Goal: Task Accomplishment & Management: Manage account settings

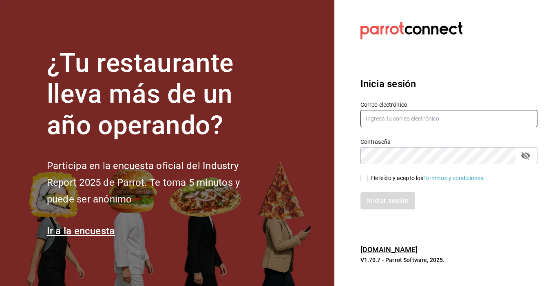
type input "[EMAIL_ADDRESS][DOMAIN_NAME]"
click at [364, 177] on input "He leído y acepto los Términos y condiciones." at bounding box center [364, 178] width 7 height 7
checkbox input "true"
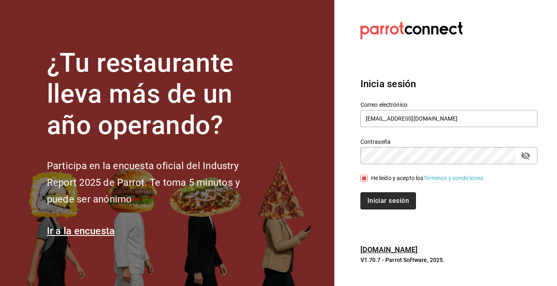
click at [387, 201] on button "Iniciar sesión" at bounding box center [388, 201] width 55 height 17
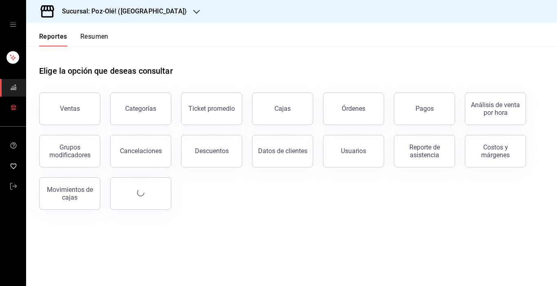
click at [13, 107] on icon "mailbox folders" at bounding box center [13, 107] width 7 height 7
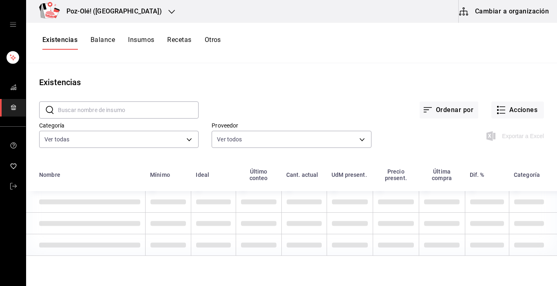
click at [503, 9] on button "Cambiar a organización" at bounding box center [505, 11] width 92 height 23
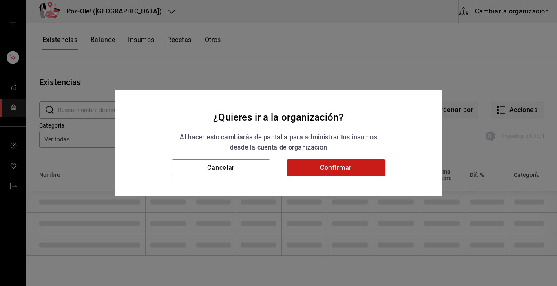
click at [301, 173] on button "Confirmar" at bounding box center [336, 168] width 99 height 17
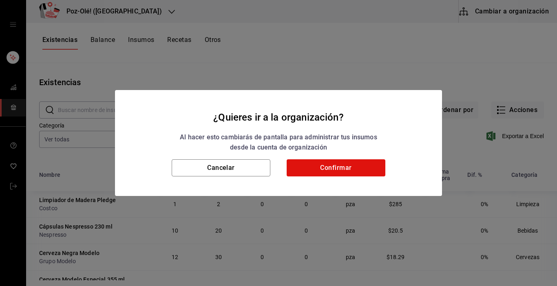
click at [212, 41] on div "¿Quieres ir a la organización? Al hacer esto cambiarás de pantalla para adminis…" at bounding box center [278, 143] width 557 height 286
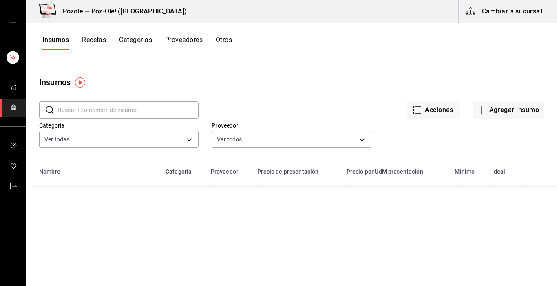
drag, startPoint x: 212, startPoint y: 41, endPoint x: 218, endPoint y: 46, distance: 7.5
click at [247, 62] on div "Insumos Recetas Categorías Proveedores Otros" at bounding box center [291, 43] width 531 height 40
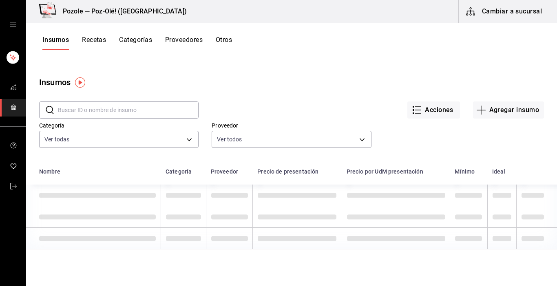
click at [224, 40] on button "Otros" at bounding box center [224, 43] width 16 height 14
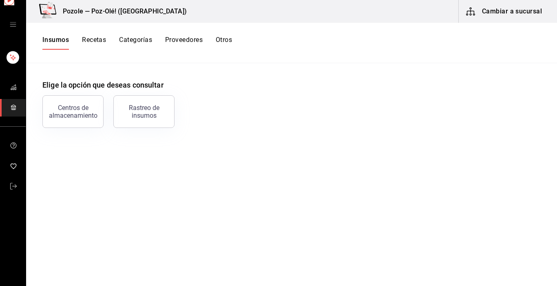
click at [224, 40] on button "Otros" at bounding box center [224, 43] width 16 height 14
click at [87, 110] on div "Centros de almacenamiento" at bounding box center [73, 112] width 51 height 16
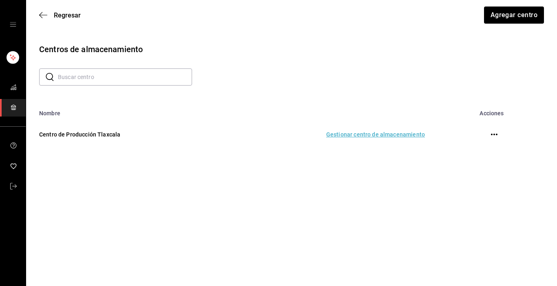
click at [344, 134] on td "Gestionar centro de almacenamiento" at bounding box center [325, 135] width 217 height 36
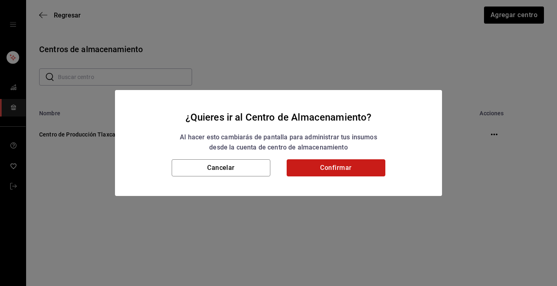
click at [319, 171] on button "Confirmar" at bounding box center [336, 168] width 99 height 17
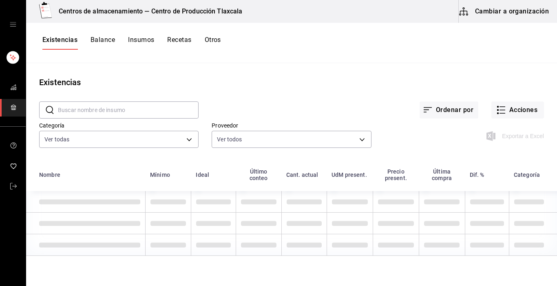
click at [73, 9] on h3 "Centros de almacenamiento — Centro de Producción Tlaxcala" at bounding box center [147, 12] width 191 height 10
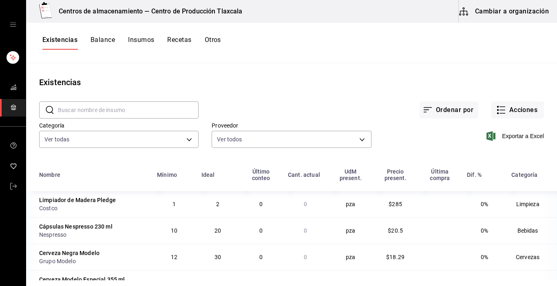
click at [82, 5] on div "Centros de almacenamiento — Centro de Producción Tlaxcala" at bounding box center [139, 11] width 213 height 23
click at [85, 0] on div "Centros de almacenamiento — Centro de Producción Tlaxcala" at bounding box center [139, 11] width 213 height 23
click at [497, 111] on icon "button" at bounding box center [502, 110] width 10 height 10
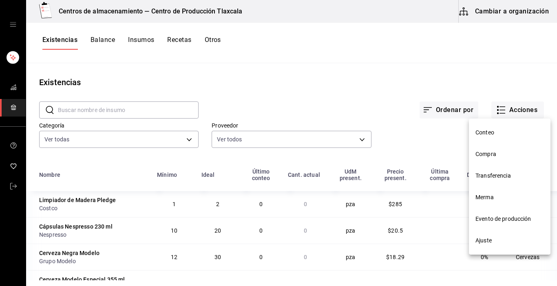
click at [502, 171] on li "Transferencia" at bounding box center [510, 176] width 82 height 22
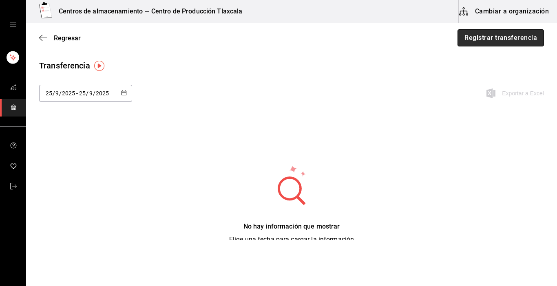
click at [495, 38] on button "Registrar transferencia" at bounding box center [501, 37] width 86 height 17
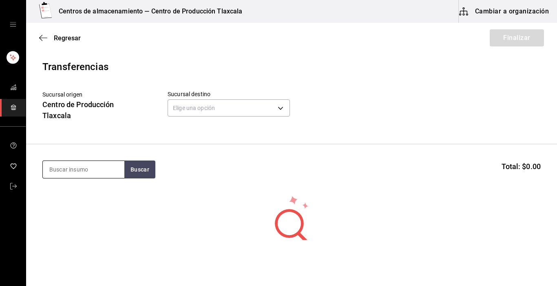
click at [88, 168] on input at bounding box center [84, 169] width 82 height 17
type input "limon"
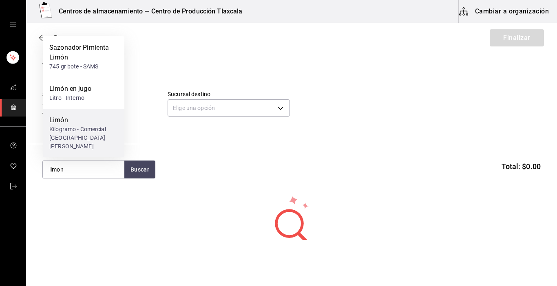
click at [82, 125] on div "Limón" at bounding box center [83, 120] width 69 height 10
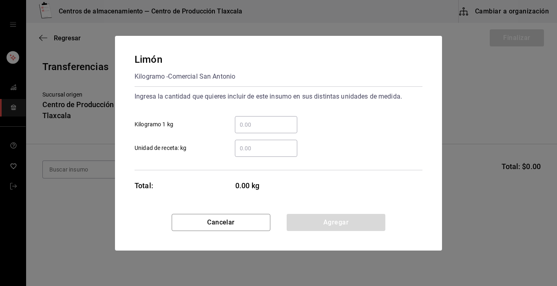
click at [249, 123] on input "​ Kilogramo 1 kg" at bounding box center [266, 125] width 62 height 10
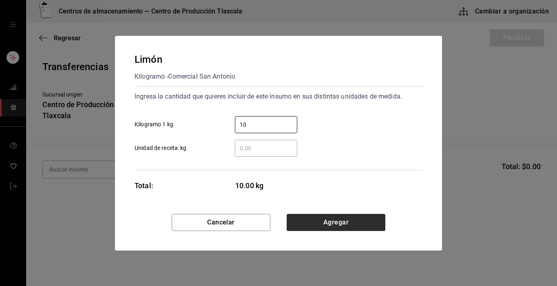
type input "10"
click at [342, 224] on button "Agregar" at bounding box center [336, 222] width 99 height 17
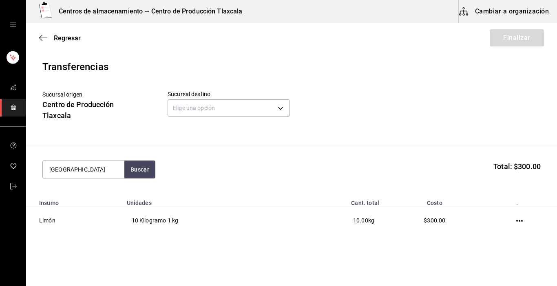
type input "[GEOGRAPHIC_DATA]"
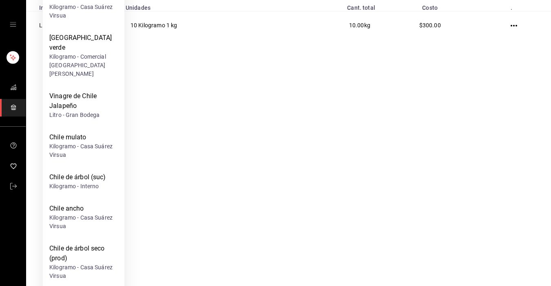
scroll to position [196, 0]
click at [86, 172] on div "Chile de árbol (suc)" at bounding box center [77, 177] width 57 height 10
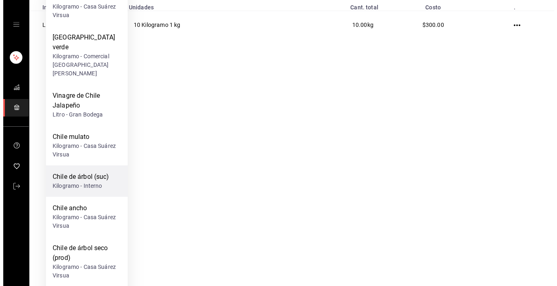
scroll to position [0, 0]
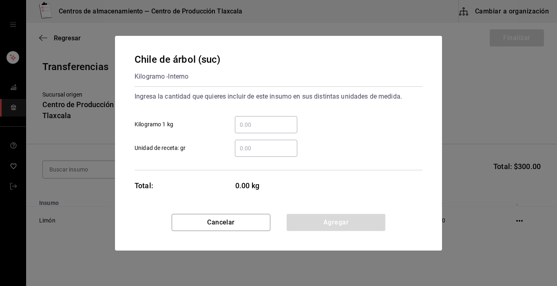
click at [278, 122] on input "​ Kilogramo 1 kg" at bounding box center [266, 125] width 62 height 10
click at [241, 149] on input "​ Unidad de receta: gr" at bounding box center [266, 149] width 62 height 10
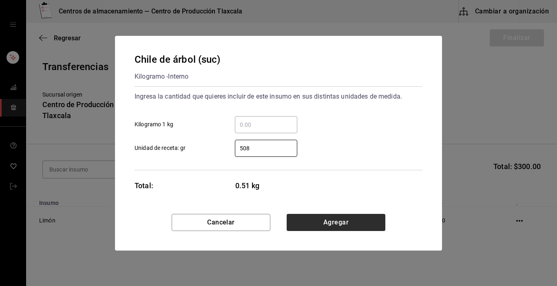
type input "508"
click at [381, 227] on button "Agregar" at bounding box center [336, 222] width 99 height 17
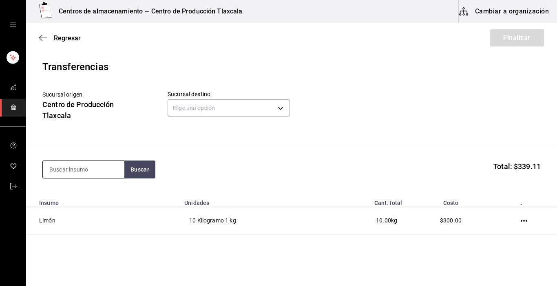
click at [104, 175] on input at bounding box center [84, 169] width 82 height 17
type input "chipotle"
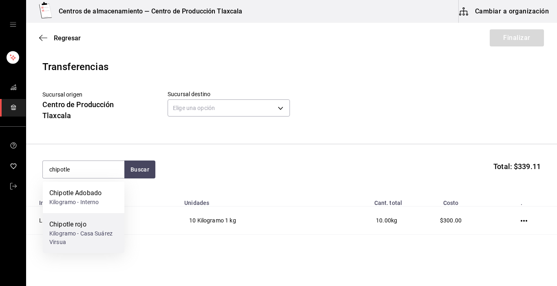
click at [82, 225] on div "Chipotle rojo" at bounding box center [83, 225] width 69 height 10
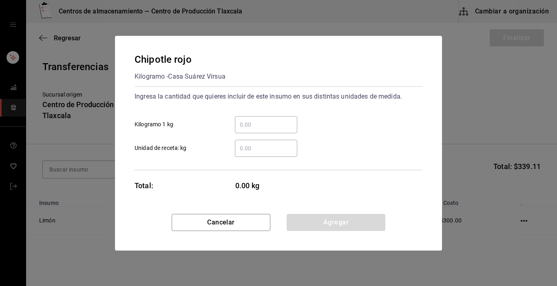
click at [261, 147] on input "​ Unidad de receta: kg" at bounding box center [266, 149] width 62 height 10
click at [262, 132] on div "​" at bounding box center [266, 124] width 62 height 17
click at [262, 130] on input "​ Kilogramo 1 kg" at bounding box center [266, 125] width 62 height 10
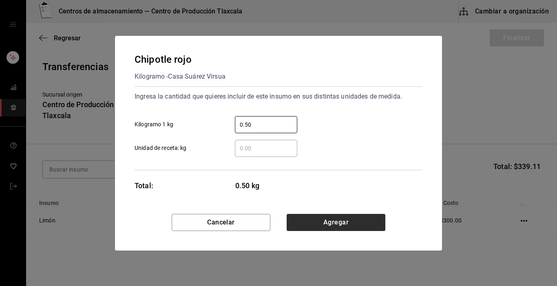
type input "0.50"
click at [302, 225] on button "Agregar" at bounding box center [336, 222] width 99 height 17
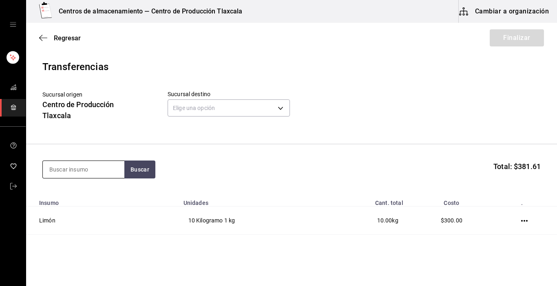
click at [82, 173] on input at bounding box center [84, 169] width 82 height 17
type input "jitomate"
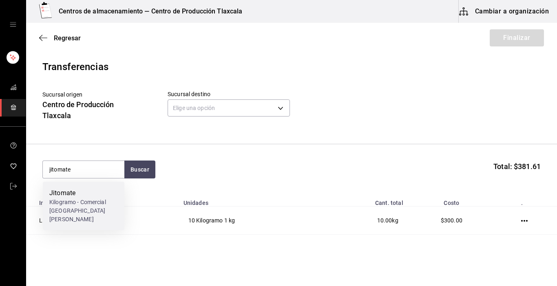
click at [77, 194] on div "Jitomate" at bounding box center [83, 193] width 69 height 10
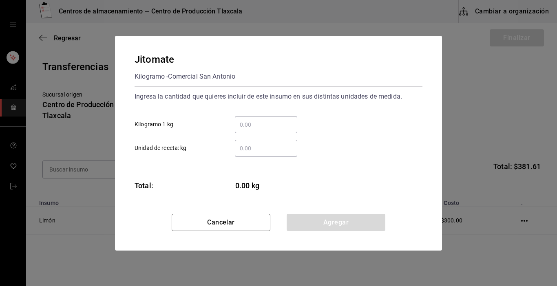
click at [251, 120] on input "​ Kilogramo 1 kg" at bounding box center [266, 125] width 62 height 10
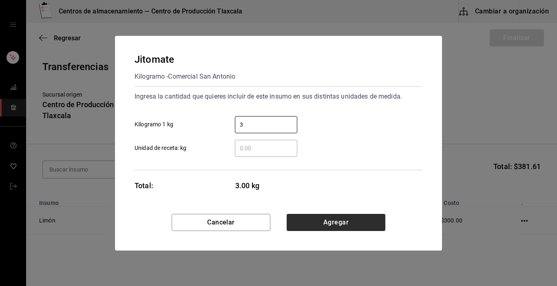
type input "3"
click at [361, 217] on button "Agregar" at bounding box center [336, 222] width 99 height 17
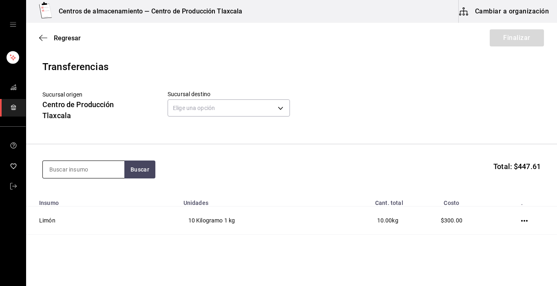
click at [92, 169] on input at bounding box center [84, 169] width 82 height 17
type input "cilantro"
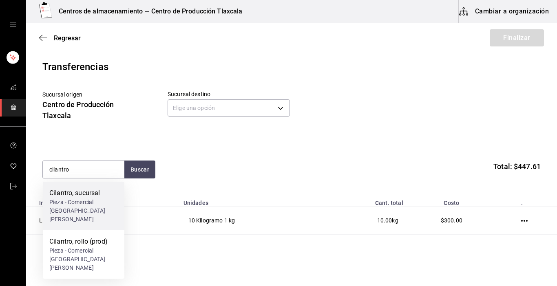
click at [87, 198] on div "Pieza - Comercial [GEOGRAPHIC_DATA][PERSON_NAME]" at bounding box center [83, 211] width 69 height 26
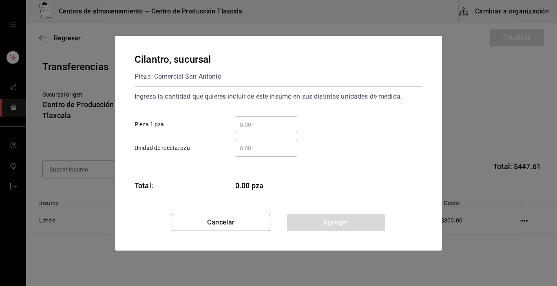
click at [260, 129] on input "​ Pieza 1 pza" at bounding box center [266, 125] width 62 height 10
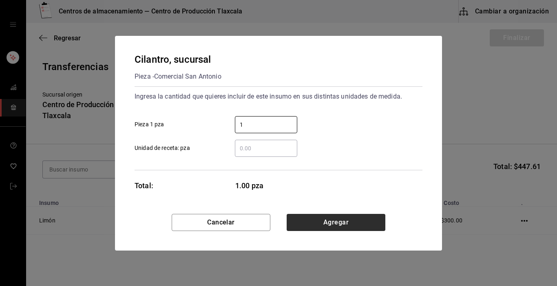
type input "1"
click at [335, 220] on button "Agregar" at bounding box center [336, 222] width 99 height 17
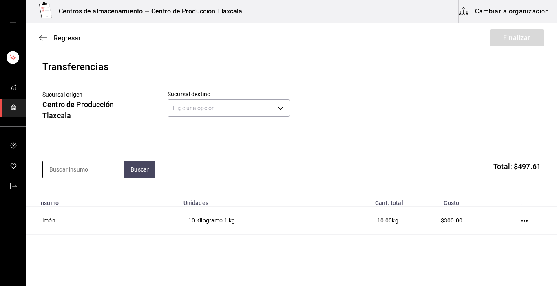
click at [115, 172] on input at bounding box center [84, 169] width 82 height 17
type input "aguacate"
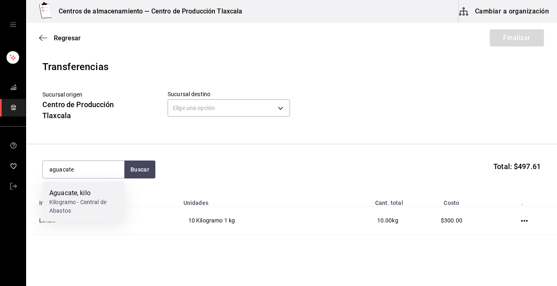
click at [73, 200] on div "Kilogramo - Central de Abastos" at bounding box center [83, 206] width 69 height 17
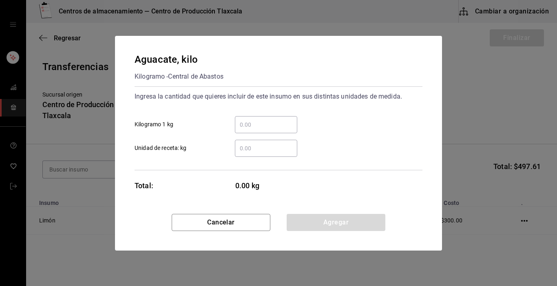
click at [259, 122] on input "​ Kilogramo 1 kg" at bounding box center [266, 125] width 62 height 10
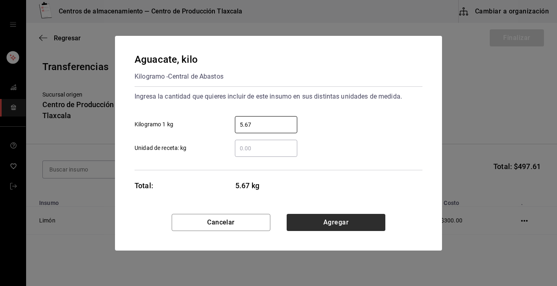
type input "5.67"
click at [331, 226] on button "Agregar" at bounding box center [336, 222] width 99 height 17
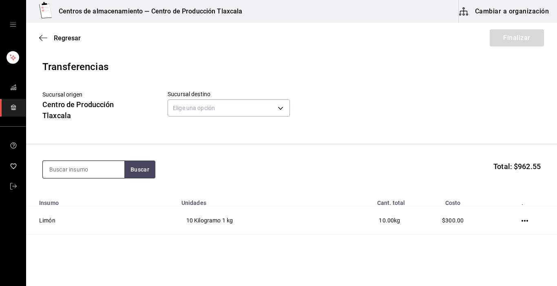
click at [97, 173] on input at bounding box center [84, 169] width 82 height 17
type input "caldo"
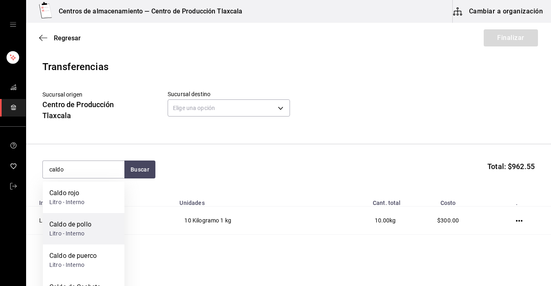
click at [77, 231] on div "Litro - Interno" at bounding box center [70, 234] width 42 height 9
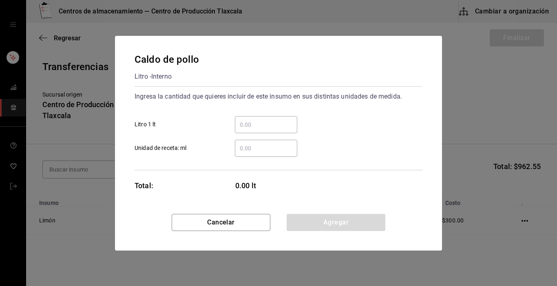
click at [274, 130] on div "​" at bounding box center [266, 124] width 62 height 17
click at [274, 130] on input "​ Litro 1 lt" at bounding box center [266, 125] width 62 height 10
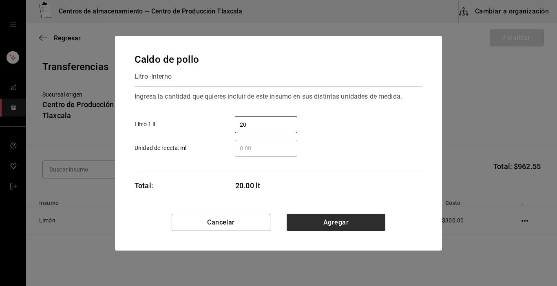
type input "20"
click at [377, 225] on button "Agregar" at bounding box center [336, 222] width 99 height 17
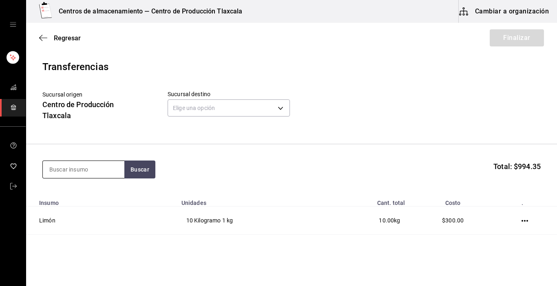
click at [106, 170] on input at bounding box center [84, 169] width 82 height 17
type input "caldo"
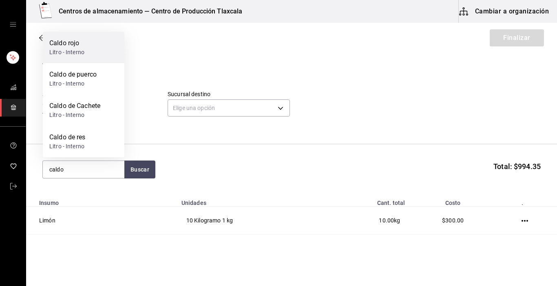
click at [76, 40] on div "Caldo rojo" at bounding box center [66, 43] width 35 height 10
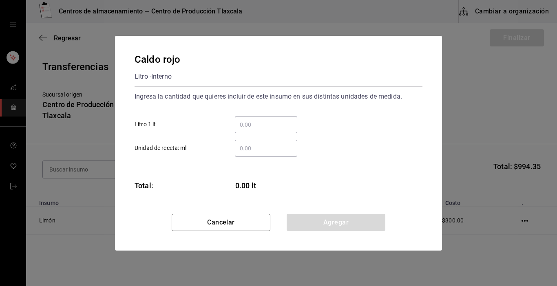
click at [252, 126] on input "​ Litro 1 lt" at bounding box center [266, 125] width 62 height 10
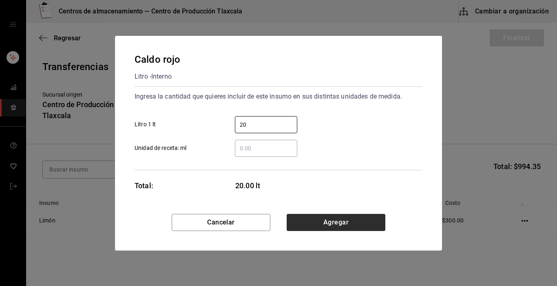
type input "20"
click at [355, 224] on button "Agregar" at bounding box center [336, 222] width 99 height 17
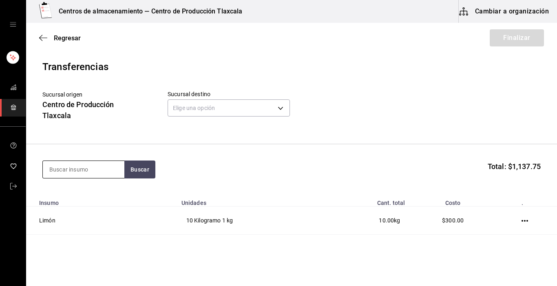
click at [84, 165] on input at bounding box center [84, 169] width 82 height 17
type input "maiz"
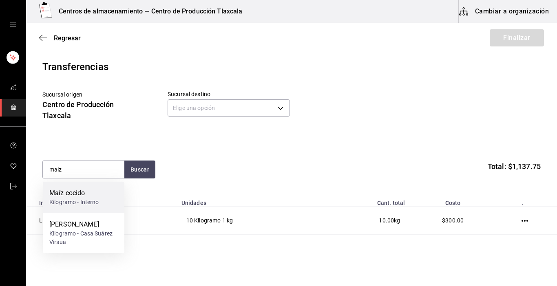
click at [83, 196] on div "Maíz cocido" at bounding box center [74, 193] width 50 height 10
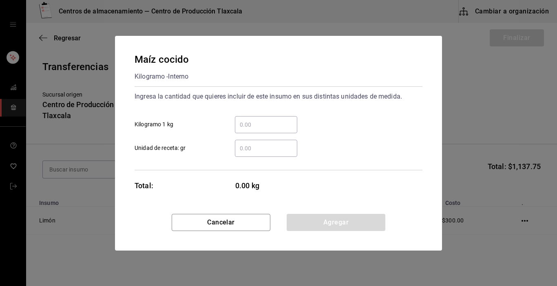
click at [258, 129] on input "​ Kilogramo 1 kg" at bounding box center [266, 125] width 62 height 10
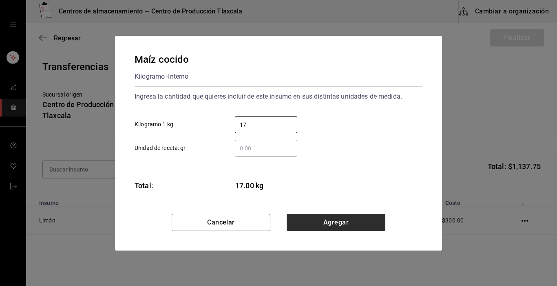
type input "17"
click at [366, 224] on button "Agregar" at bounding box center [336, 222] width 99 height 17
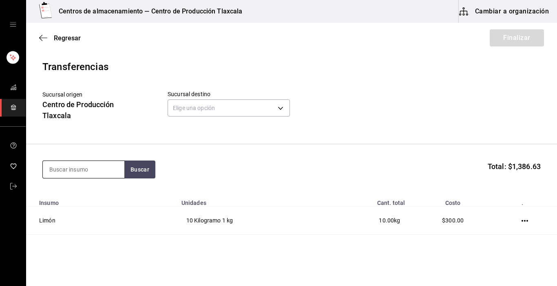
click at [108, 168] on input at bounding box center [84, 169] width 82 height 17
type input "salsa"
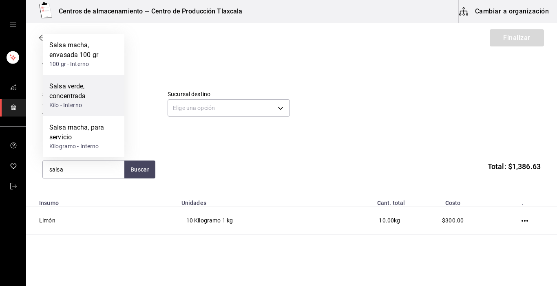
click at [71, 98] on div "Salsa verde, concentrada" at bounding box center [83, 92] width 69 height 20
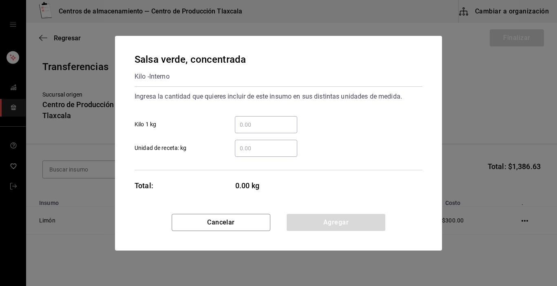
click at [248, 127] on input "​ Kilo 1 kg" at bounding box center [266, 125] width 62 height 10
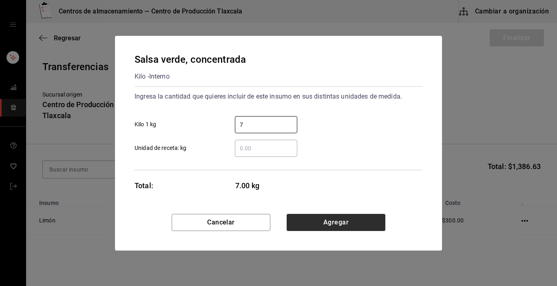
type input "7"
click at [349, 216] on button "Agregar" at bounding box center [336, 222] width 99 height 17
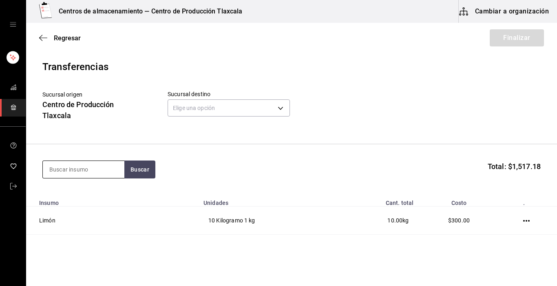
click at [103, 171] on input at bounding box center [84, 169] width 82 height 17
type input "arrachera"
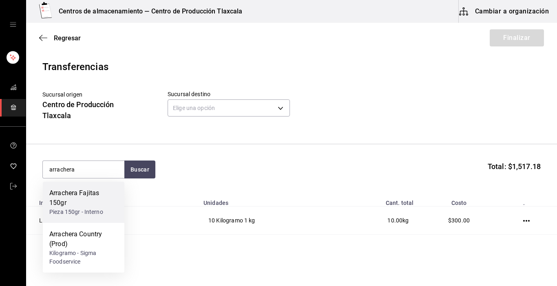
click at [83, 204] on div "Arrachera Fajitas 150gr" at bounding box center [83, 198] width 69 height 20
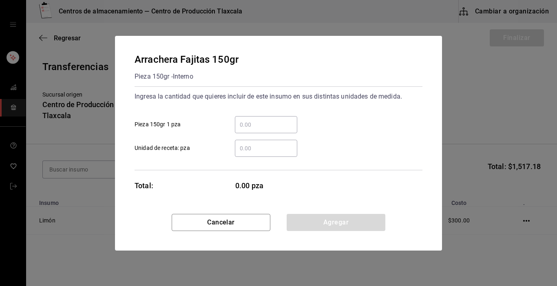
click at [259, 129] on input "​ Pieza 150gr 1 pza" at bounding box center [266, 125] width 62 height 10
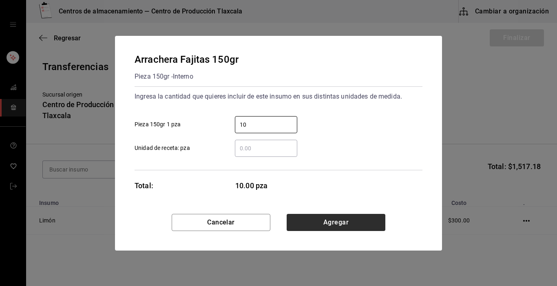
type input "10"
click at [339, 217] on button "Agregar" at bounding box center [336, 222] width 99 height 17
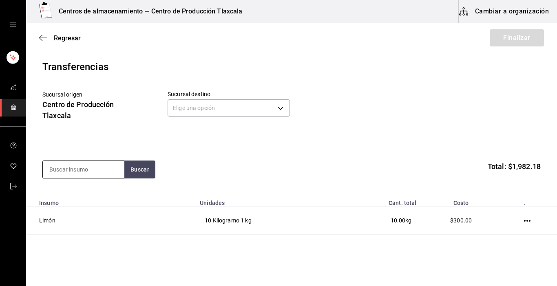
click at [109, 175] on input at bounding box center [84, 169] width 82 height 17
type input "cecina"
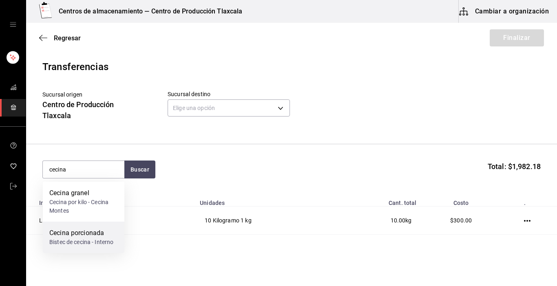
click at [78, 233] on div "Cecina porcionada" at bounding box center [81, 233] width 64 height 10
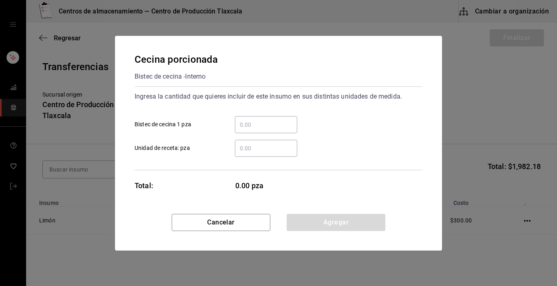
click at [251, 131] on div "​" at bounding box center [266, 124] width 62 height 17
click at [251, 130] on input "​ Bistec de cecina 1 pza" at bounding box center [266, 125] width 62 height 10
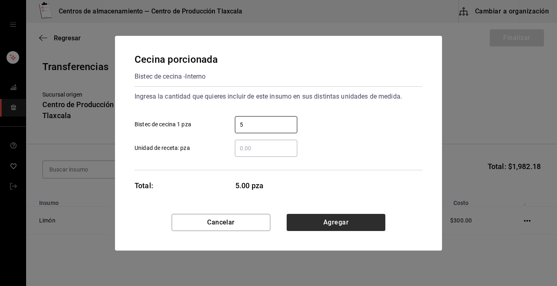
type input "5"
click at [353, 220] on button "Agregar" at bounding box center [336, 222] width 99 height 17
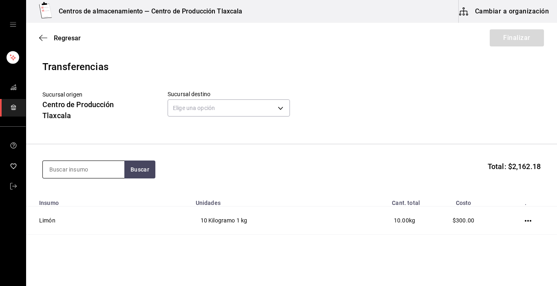
click at [103, 173] on input at bounding box center [84, 169] width 82 height 17
type input "pechuga"
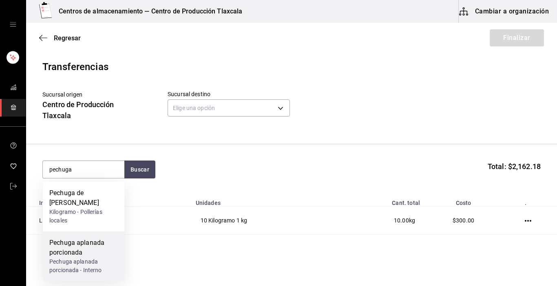
click at [76, 259] on div "Pechuga aplanada porcionada - Interno" at bounding box center [83, 266] width 69 height 17
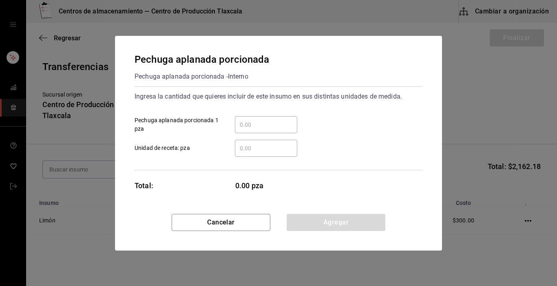
click at [283, 130] on div "​" at bounding box center [266, 124] width 62 height 17
click at [283, 130] on input "​ Pechuga aplanada porcionada 1 pza" at bounding box center [266, 125] width 62 height 10
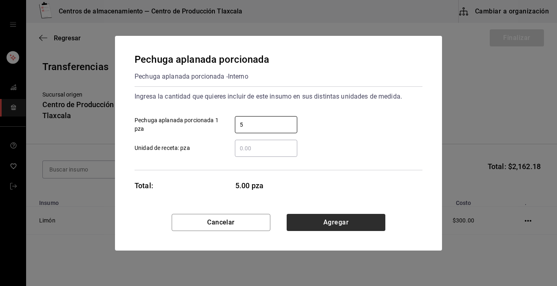
type input "5"
click at [356, 216] on button "Agregar" at bounding box center [336, 222] width 99 height 17
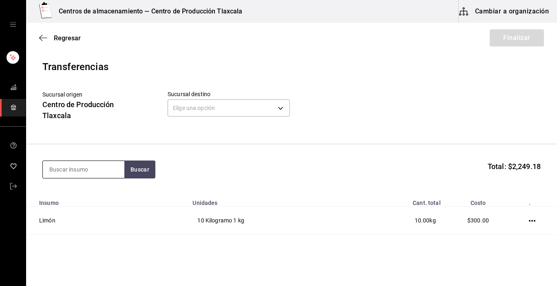
click at [110, 171] on input at bounding box center [84, 169] width 82 height 17
type input "crema"
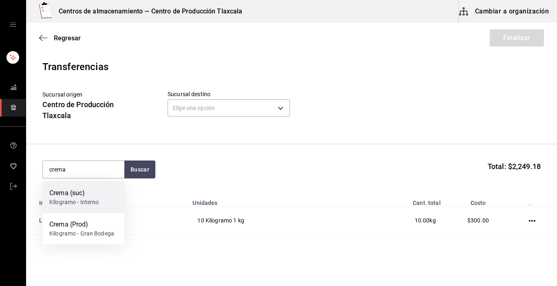
click at [102, 197] on div "Crema (suc) Kilogramo - Interno" at bounding box center [84, 197] width 82 height 31
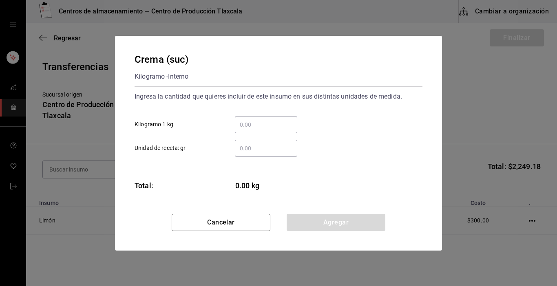
click at [286, 130] on div "​" at bounding box center [266, 124] width 62 height 17
click at [286, 130] on input "​ Kilogramo 1 kg" at bounding box center [266, 125] width 62 height 10
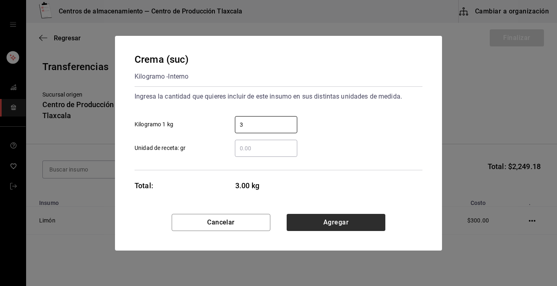
type input "3"
click at [383, 216] on button "Agregar" at bounding box center [336, 222] width 99 height 17
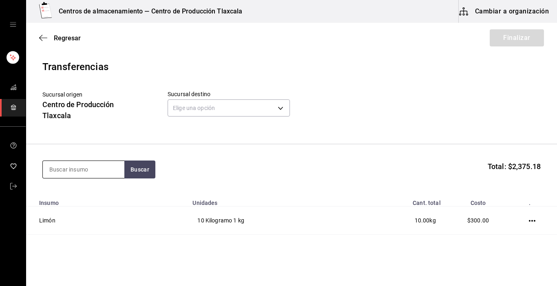
click at [94, 168] on input at bounding box center [84, 169] width 82 height 17
type input "queso"
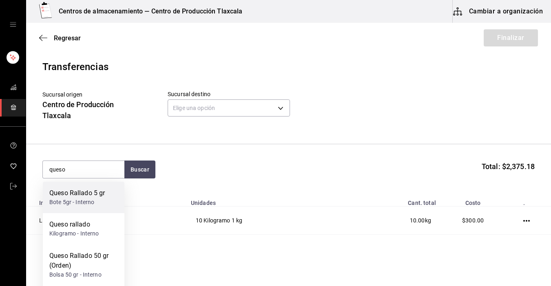
click at [93, 193] on div "Queso Rallado 5 gr" at bounding box center [76, 193] width 55 height 10
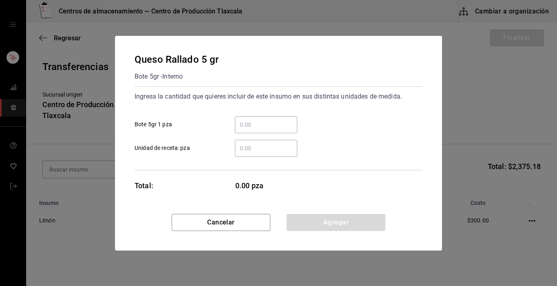
click at [245, 131] on div "​" at bounding box center [266, 124] width 62 height 17
click at [245, 130] on input "​ Bote 5gr 1 pza" at bounding box center [266, 125] width 62 height 10
click at [245, 130] on div "​" at bounding box center [266, 124] width 62 height 17
click at [245, 130] on input "​ Bote 5gr 1 pza" at bounding box center [266, 125] width 62 height 10
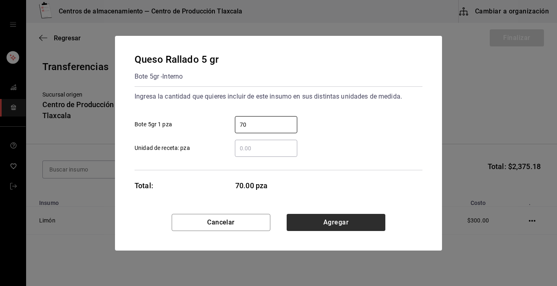
type input "70"
click at [306, 217] on button "Agregar" at bounding box center [336, 222] width 99 height 17
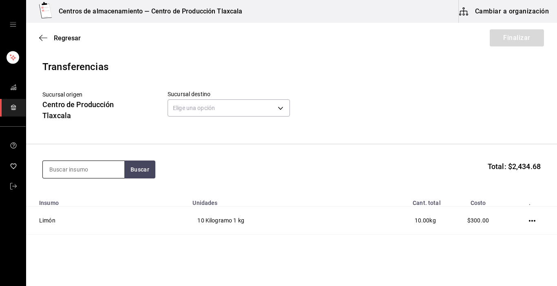
click at [108, 169] on input at bounding box center [84, 169] width 82 height 17
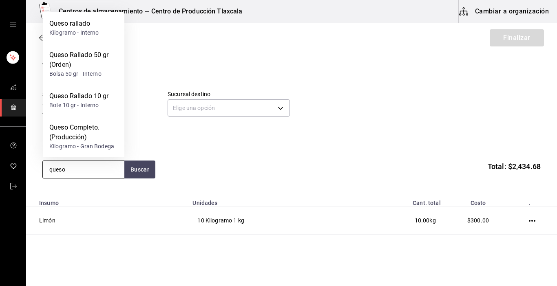
type input "queso"
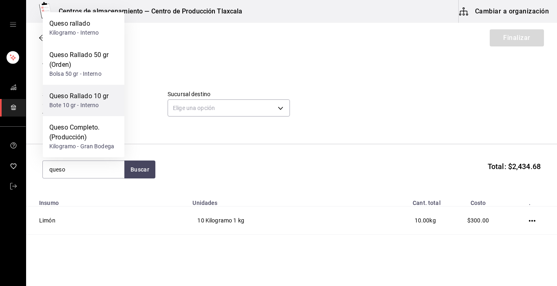
click at [83, 98] on div "Queso Rallado 10 gr" at bounding box center [79, 96] width 60 height 10
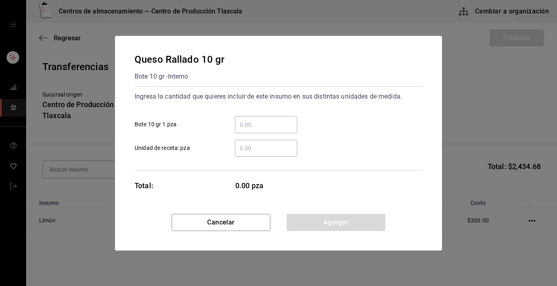
click at [249, 126] on input "​ Bote 10 gr 1 pza" at bounding box center [266, 125] width 62 height 10
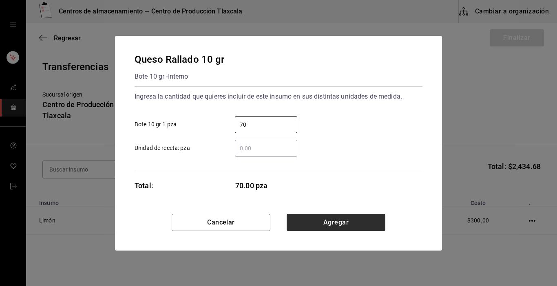
type input "70"
click at [298, 217] on button "Agregar" at bounding box center [336, 222] width 99 height 17
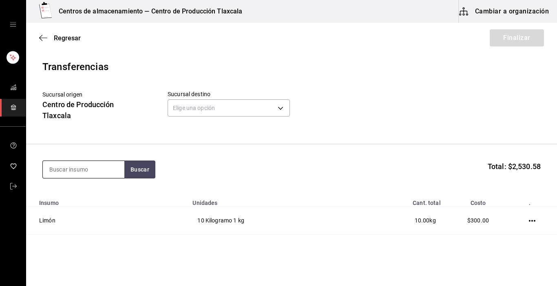
click at [101, 168] on input at bounding box center [84, 169] width 82 height 17
type input "queso"
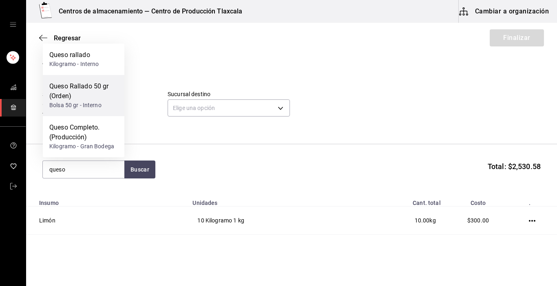
click at [102, 92] on div "Queso Rallado 50 gr (Orden)" at bounding box center [83, 92] width 69 height 20
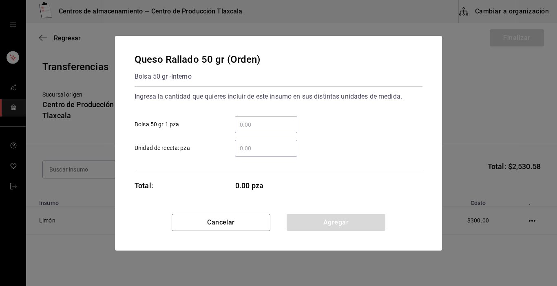
click at [250, 123] on input "​ Bolsa 50 gr 1 pza" at bounding box center [266, 125] width 62 height 10
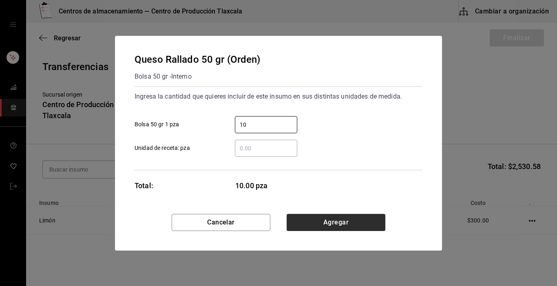
type input "10"
click at [343, 219] on button "Agregar" at bounding box center [336, 222] width 99 height 17
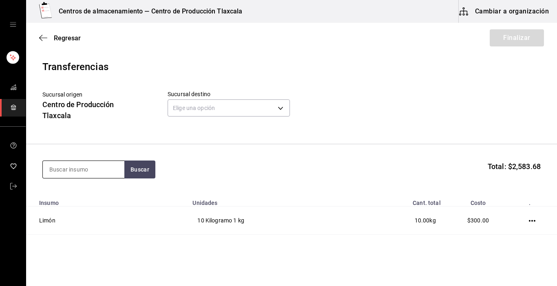
click at [90, 167] on input at bounding box center [84, 169] width 82 height 17
type input "[GEOGRAPHIC_DATA]"
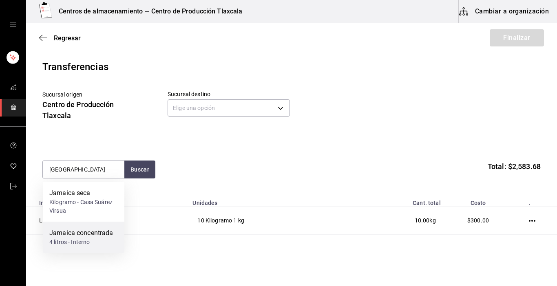
click at [78, 239] on div "4 litros - Interno" at bounding box center [81, 242] width 64 height 9
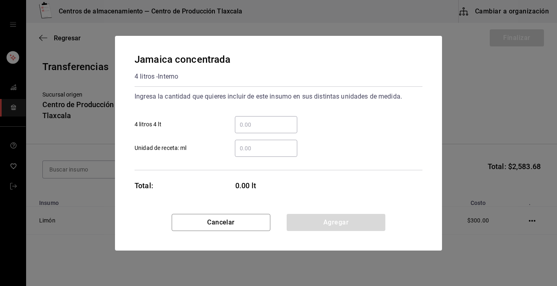
click at [278, 126] on input "​ 4 litros 4 lt" at bounding box center [266, 125] width 62 height 10
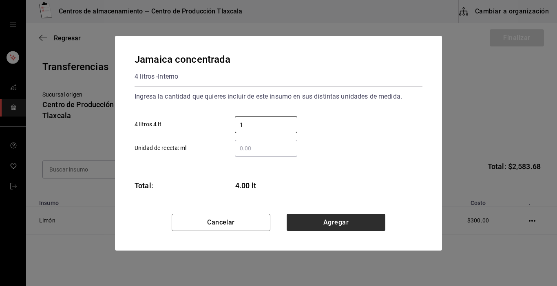
type input "1"
click at [365, 228] on button "Agregar" at bounding box center [336, 222] width 99 height 17
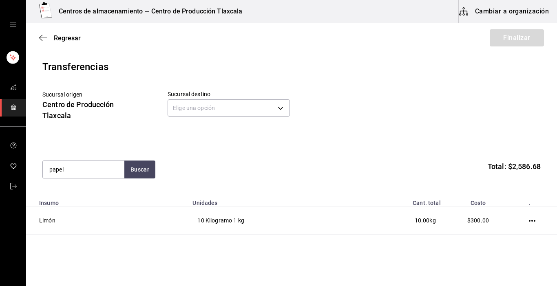
type input "papel"
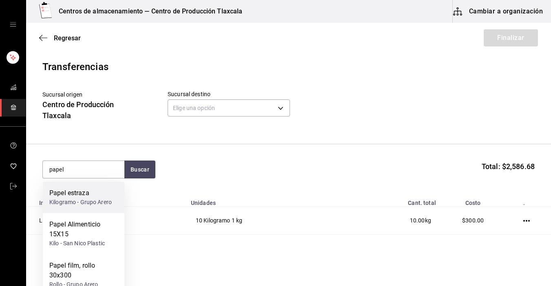
click at [80, 201] on div "Kilogramo - Grupo Arero" at bounding box center [80, 202] width 62 height 9
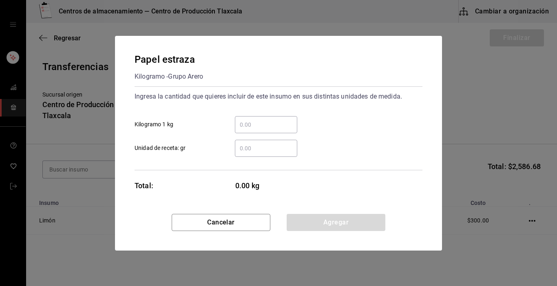
click at [253, 122] on input "​ Kilogramo 1 kg" at bounding box center [266, 125] width 62 height 10
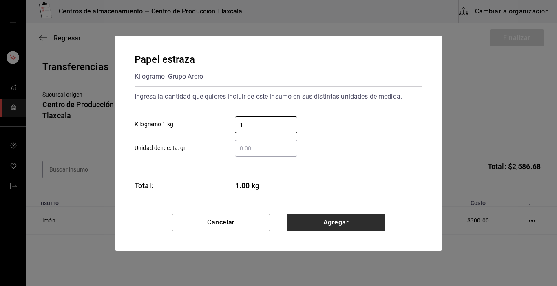
type input "1"
click at [353, 219] on button "Agregar" at bounding box center [336, 222] width 99 height 17
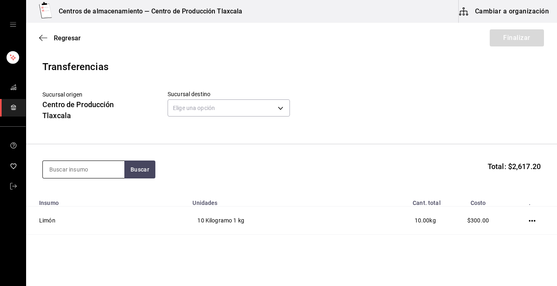
click at [105, 173] on input at bounding box center [84, 169] width 82 height 17
click at [102, 172] on input at bounding box center [84, 169] width 82 height 17
type input "tostada"
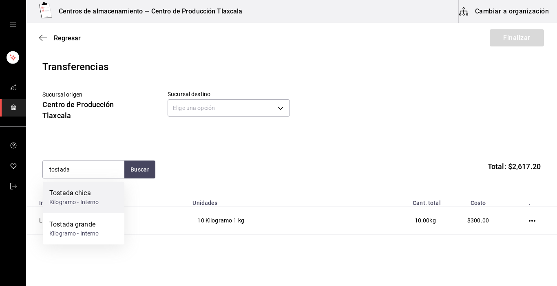
click at [85, 193] on div "Tostada chica" at bounding box center [74, 193] width 50 height 10
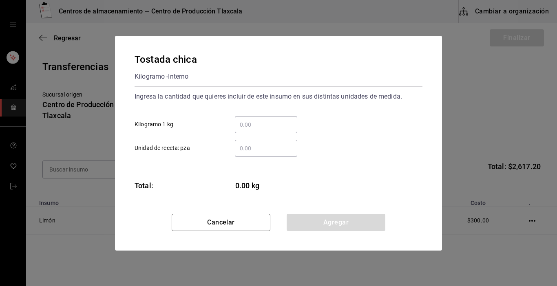
click at [246, 125] on input "​ Kilogramo 1 kg" at bounding box center [266, 125] width 62 height 10
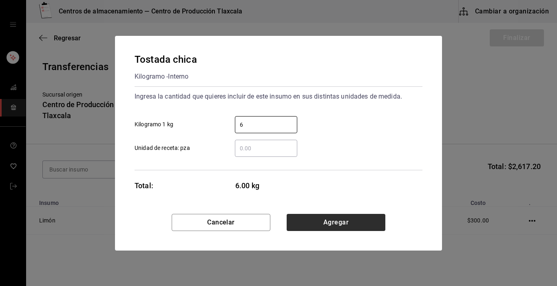
type input "6"
click at [354, 222] on button "Agregar" at bounding box center [336, 222] width 99 height 17
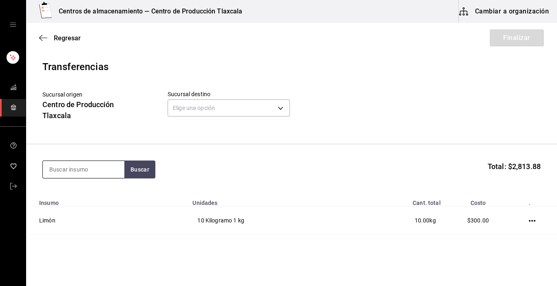
click at [86, 168] on input at bounding box center [84, 169] width 82 height 17
type input "ajon"
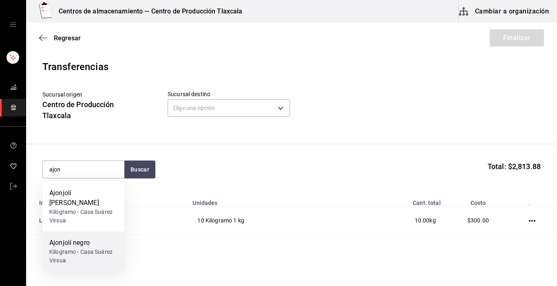
click at [80, 238] on div "Ajonjolí negro" at bounding box center [83, 243] width 69 height 10
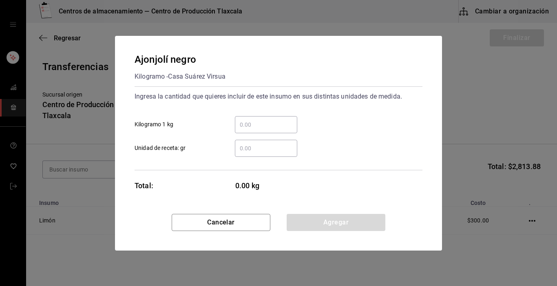
click at [245, 149] on input "​ Unidad de receta: gr" at bounding box center [266, 149] width 62 height 10
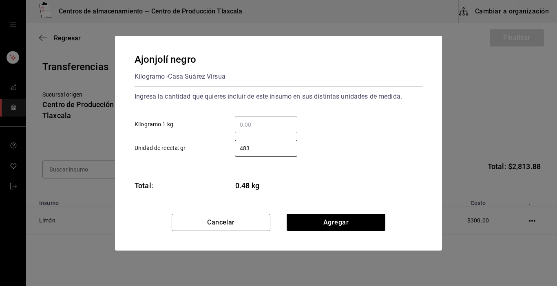
type input "483"
click at [368, 232] on div "Cancelar Agregar" at bounding box center [278, 232] width 327 height 37
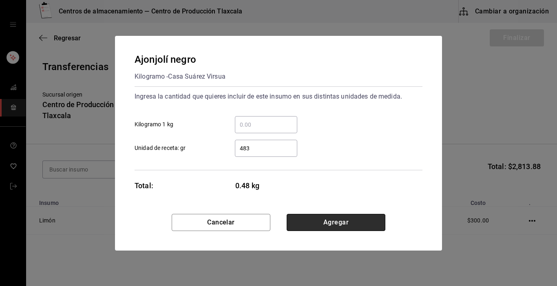
click at [367, 228] on button "Agregar" at bounding box center [336, 222] width 99 height 17
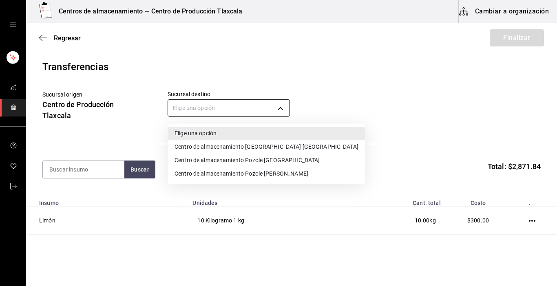
click at [284, 113] on body "Centros de almacenamiento — Centro de Producción Tlaxcala Cambiar a organizació…" at bounding box center [278, 120] width 557 height 240
click at [274, 146] on li "Centro de almacenamiento [GEOGRAPHIC_DATA] [GEOGRAPHIC_DATA]" at bounding box center [266, 146] width 197 height 13
type input "ddc3d7bb-b11d-4e44-bee7-b2d04ff8fb33"
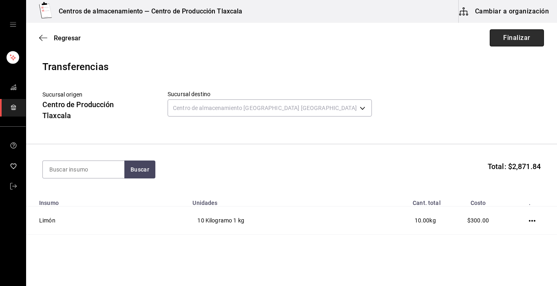
click at [506, 43] on button "Finalizar" at bounding box center [517, 37] width 54 height 17
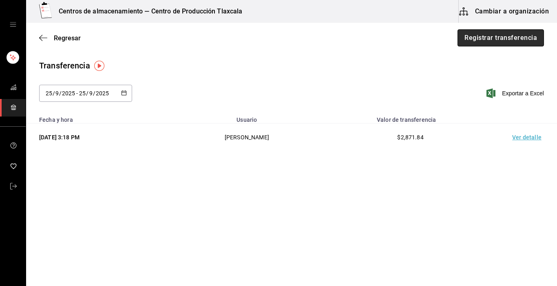
click at [526, 34] on button "Registrar transferencia" at bounding box center [501, 37] width 86 height 17
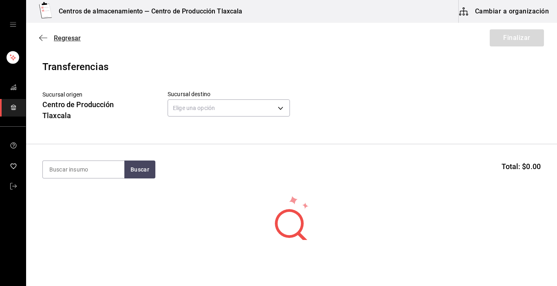
click at [46, 37] on icon "button" at bounding box center [43, 37] width 8 height 7
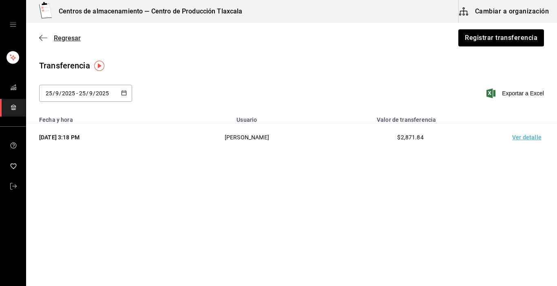
click at [42, 41] on icon "button" at bounding box center [43, 37] width 8 height 7
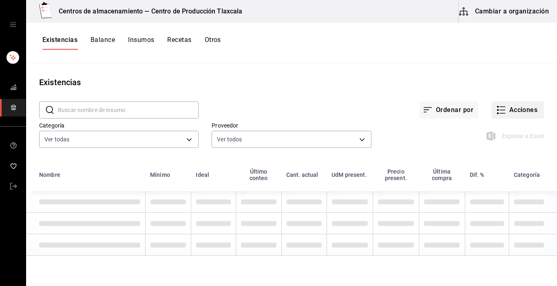
click at [497, 109] on icon "button" at bounding box center [502, 110] width 10 height 10
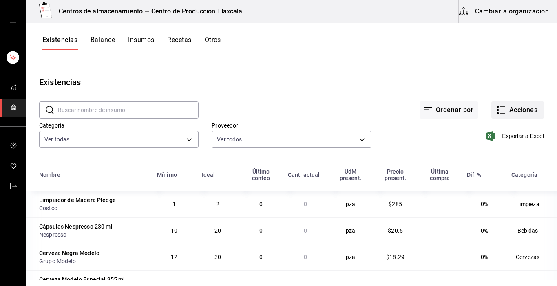
click at [500, 109] on div at bounding box center [278, 143] width 557 height 286
click at [498, 113] on icon "button" at bounding box center [502, 110] width 10 height 10
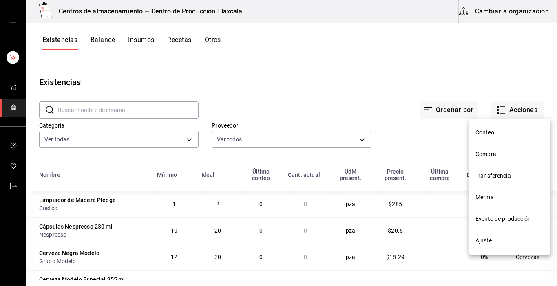
click at [501, 174] on span "Transferencia" at bounding box center [510, 176] width 69 height 9
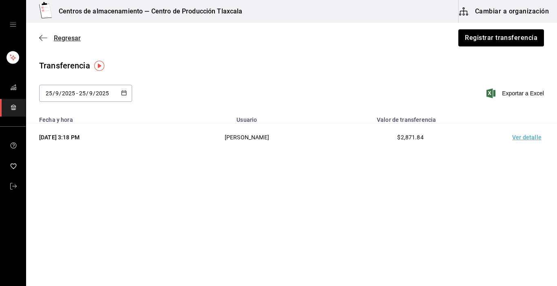
click at [44, 36] on icon "button" at bounding box center [43, 37] width 8 height 7
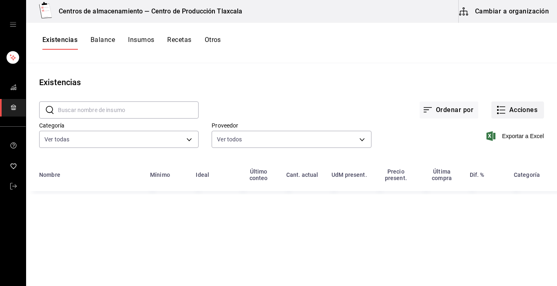
click at [497, 112] on icon "button" at bounding box center [502, 110] width 10 height 10
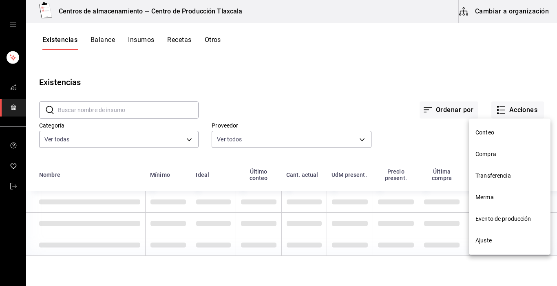
click at [488, 219] on span "Evento de producción" at bounding box center [510, 219] width 69 height 9
click at [488, 219] on html "Centros de almacenamiento — Centro de Producción Tlaxcala Cambiar a organizació…" at bounding box center [278, 140] width 557 height 281
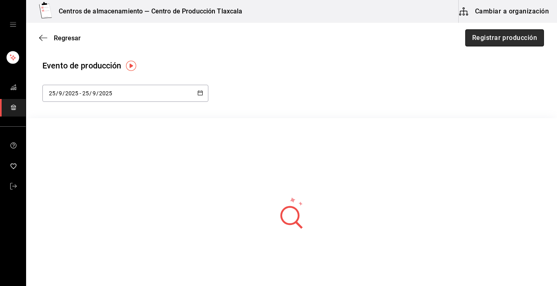
click at [494, 42] on button "Registrar producción" at bounding box center [505, 37] width 79 height 17
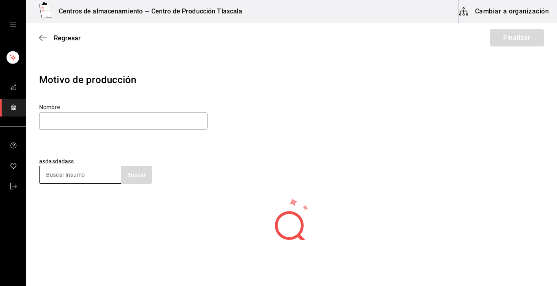
click at [87, 177] on input at bounding box center [81, 174] width 82 height 17
type input "queso"
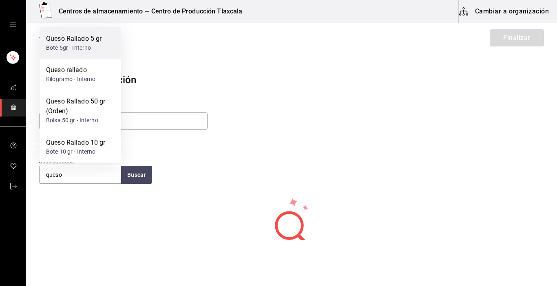
click at [95, 45] on div "Bote 5gr - Interno" at bounding box center [73, 48] width 55 height 9
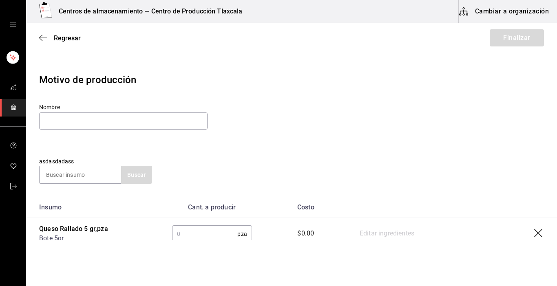
click at [195, 235] on input "text" at bounding box center [205, 234] width 66 height 16
type input "340"
click at [379, 233] on link "Editar ingredientes" at bounding box center [387, 234] width 55 height 10
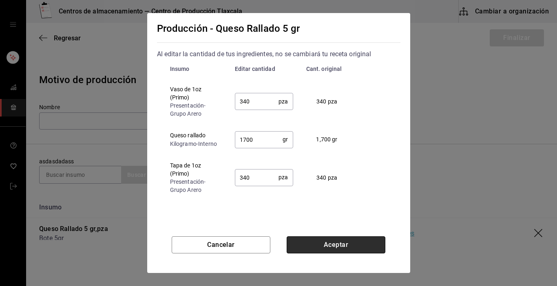
click at [325, 246] on button "Aceptar" at bounding box center [336, 245] width 99 height 17
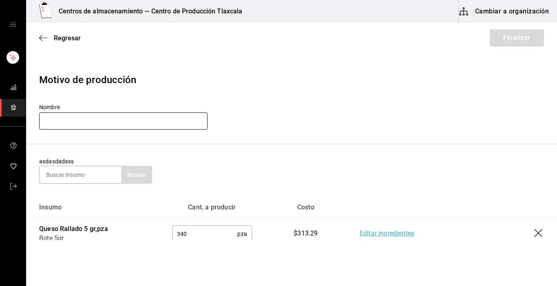
click at [48, 122] on input "text" at bounding box center [123, 121] width 169 height 17
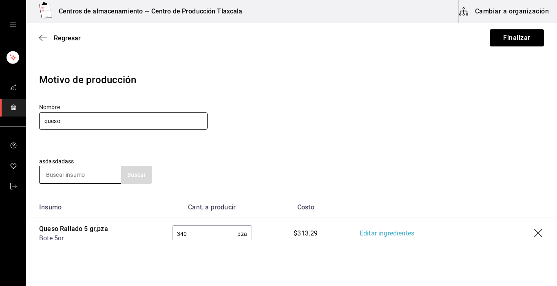
type input "queso"
click at [54, 180] on input at bounding box center [81, 174] width 82 height 17
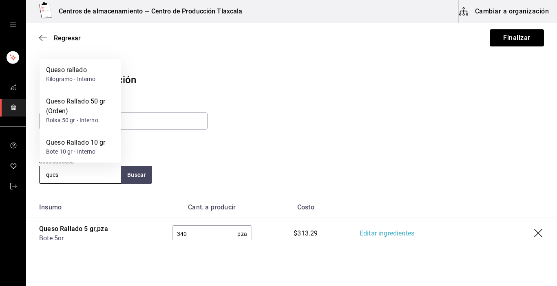
type input "queso"
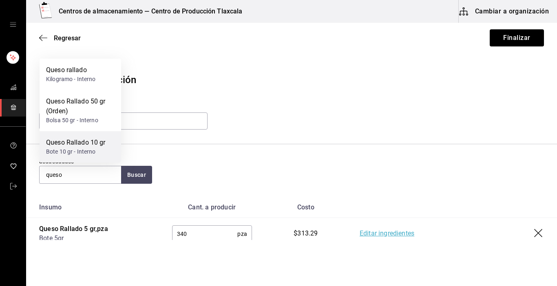
click at [78, 146] on div "Queso Rallado 10 gr" at bounding box center [76, 143] width 60 height 10
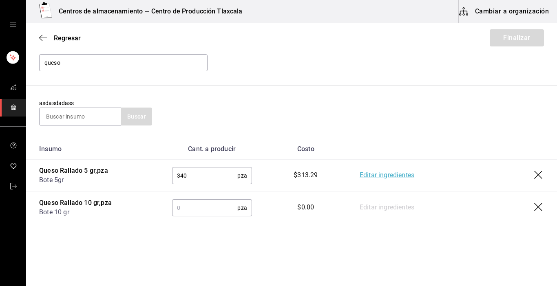
scroll to position [62, 0]
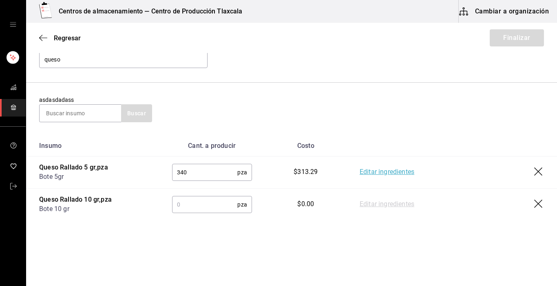
click at [211, 202] on input "text" at bounding box center [205, 205] width 66 height 16
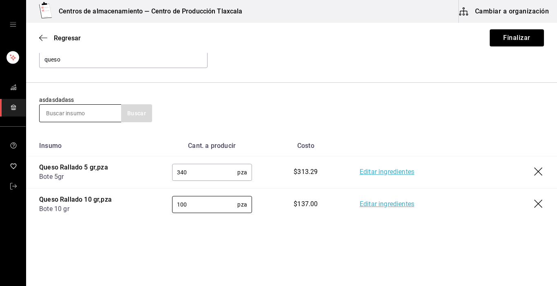
type input "100"
click at [106, 115] on input at bounding box center [81, 113] width 82 height 17
type input "queso"
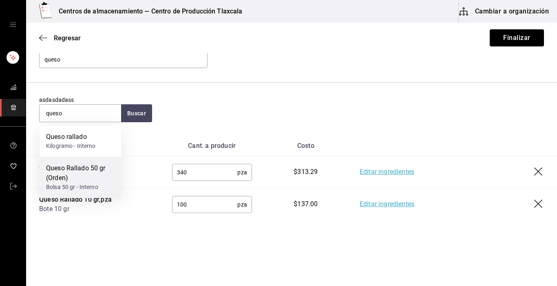
click at [105, 184] on div "Bolsa 50 gr - Interno" at bounding box center [80, 187] width 69 height 9
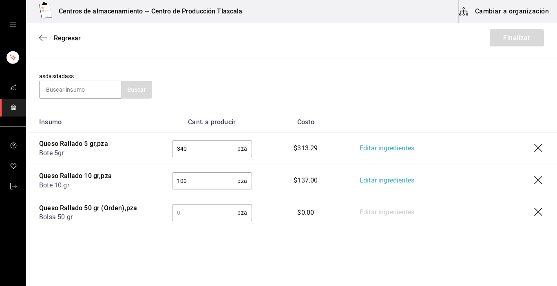
scroll to position [93, 0]
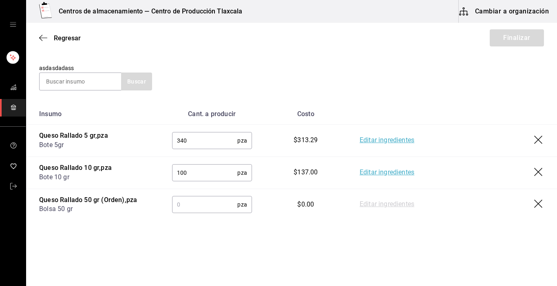
click at [206, 206] on input "text" at bounding box center [205, 205] width 66 height 16
type input "3"
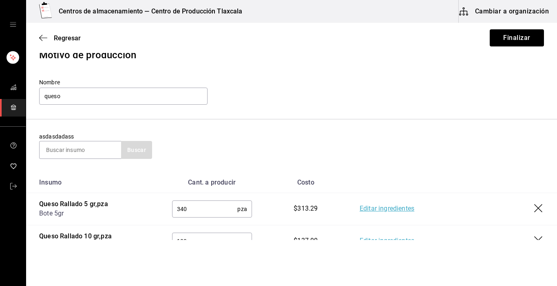
scroll to position [12, 0]
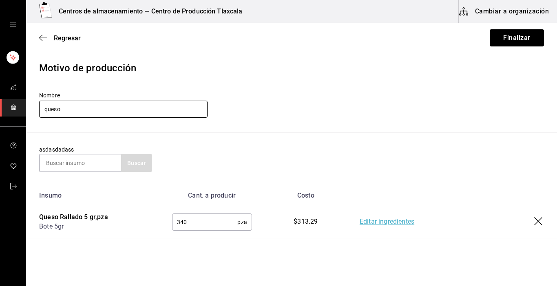
type input "13"
click at [82, 109] on input "queso" at bounding box center [123, 109] width 169 height 17
type input "q"
type input "Queso 5g,10g,50g [DATE]"
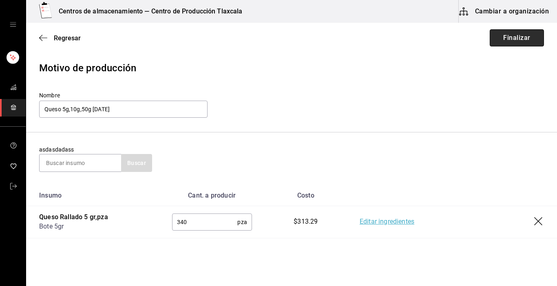
click at [519, 40] on button "Finalizar" at bounding box center [517, 37] width 54 height 17
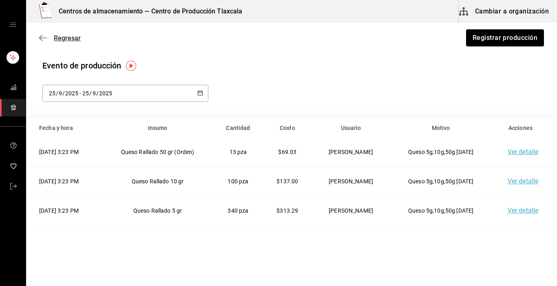
click at [44, 40] on icon "button" at bounding box center [43, 37] width 8 height 7
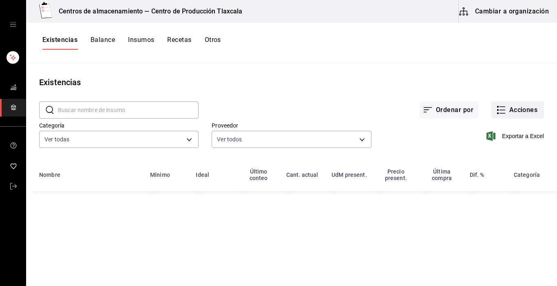
click at [502, 113] on icon "button" at bounding box center [502, 110] width 10 height 10
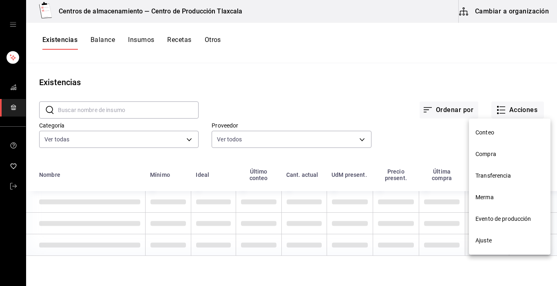
click at [500, 173] on span "Transferencia" at bounding box center [510, 176] width 69 height 9
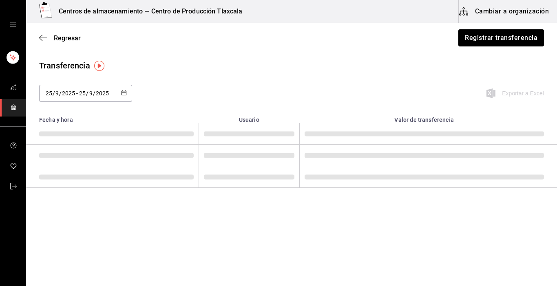
click at [500, 173] on td at bounding box center [428, 177] width 258 height 22
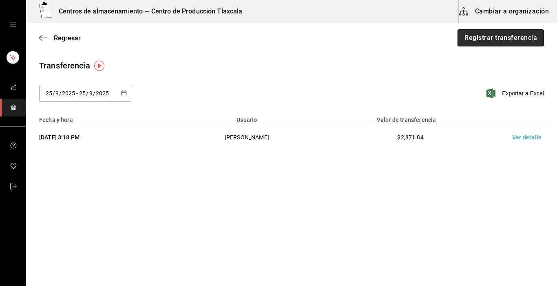
click at [490, 38] on button "Registrar transferencia" at bounding box center [501, 37] width 86 height 17
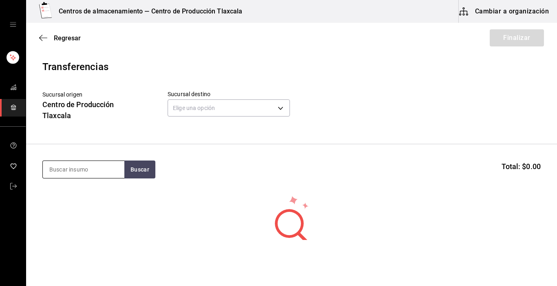
click at [91, 171] on input at bounding box center [84, 169] width 82 height 17
type input "pata"
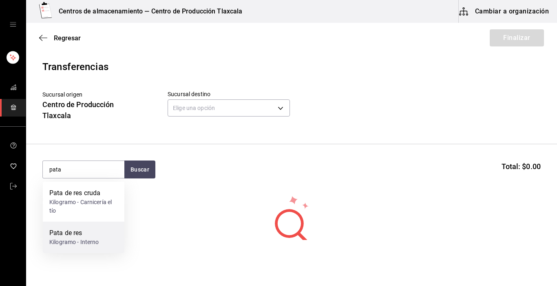
click at [85, 239] on div "Kilogramo - Interno" at bounding box center [74, 242] width 50 height 9
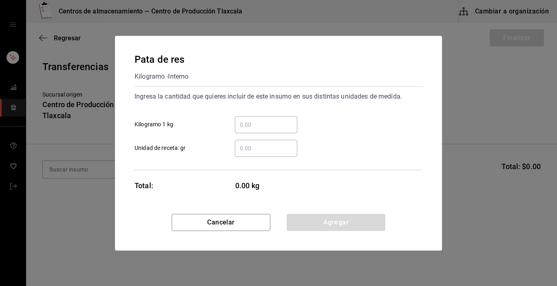
click at [257, 119] on div "​" at bounding box center [266, 124] width 62 height 17
click at [257, 120] on input "​ Kilogramo 1 kg" at bounding box center [266, 125] width 62 height 10
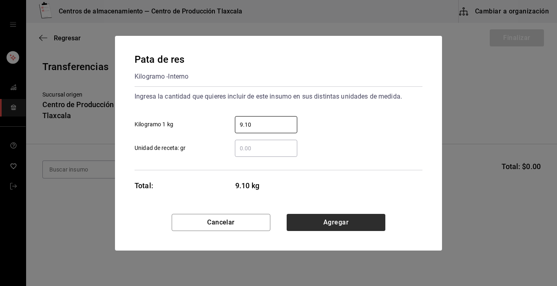
type input "9.10"
click at [307, 222] on button "Agregar" at bounding box center [336, 222] width 99 height 17
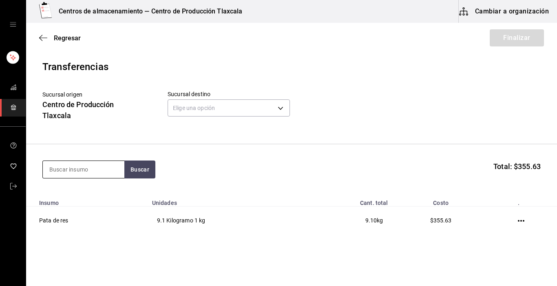
click at [82, 165] on input at bounding box center [84, 169] width 82 height 17
type input "tostada"
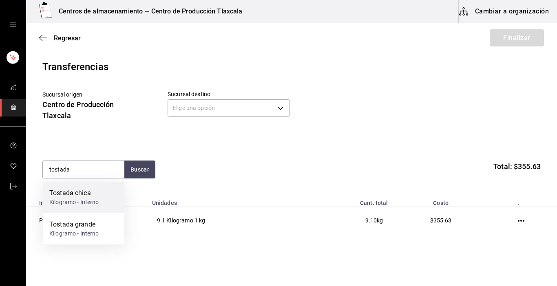
click at [81, 195] on div "Tostada chica" at bounding box center [74, 193] width 50 height 10
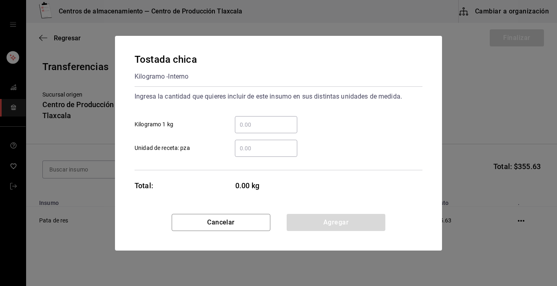
click at [258, 128] on input "​ Kilogramo 1 kg" at bounding box center [266, 125] width 62 height 10
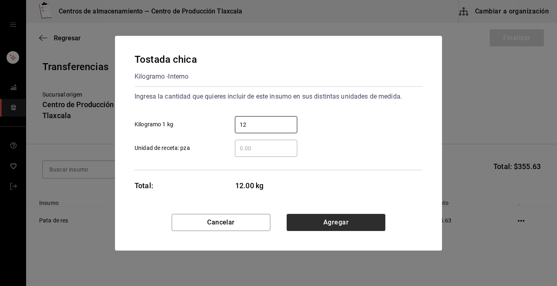
type input "12"
click at [353, 214] on button "Agregar" at bounding box center [336, 222] width 99 height 17
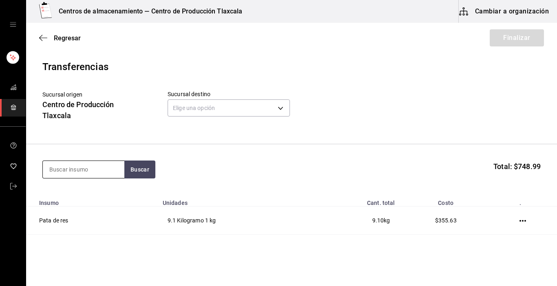
click at [92, 171] on input at bounding box center [84, 169] width 82 height 17
type input "tostada"
click at [141, 174] on button "Buscar" at bounding box center [139, 170] width 31 height 18
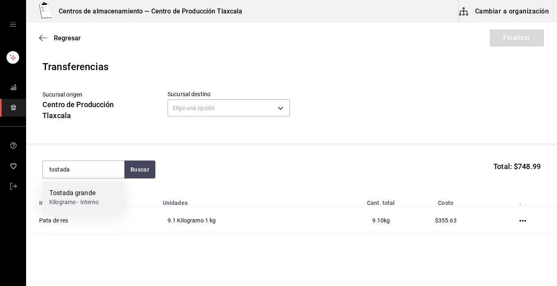
click at [96, 193] on div "Tostada grande" at bounding box center [74, 193] width 50 height 10
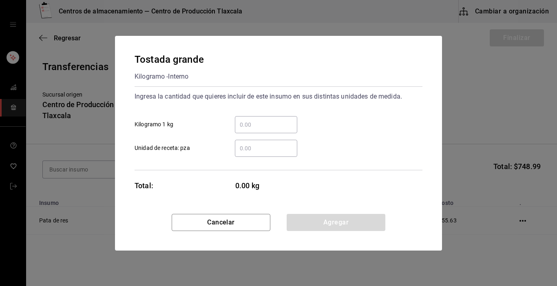
click at [247, 123] on input "​ Kilogramo 1 kg" at bounding box center [266, 125] width 62 height 10
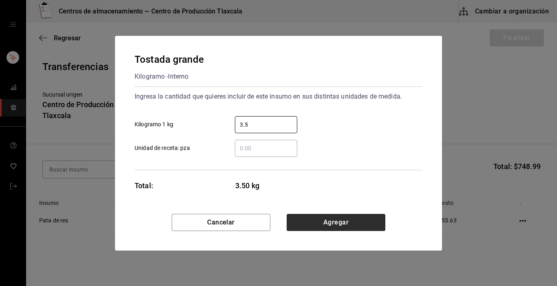
type input "3.5"
click at [333, 228] on button "Agregar" at bounding box center [336, 222] width 99 height 17
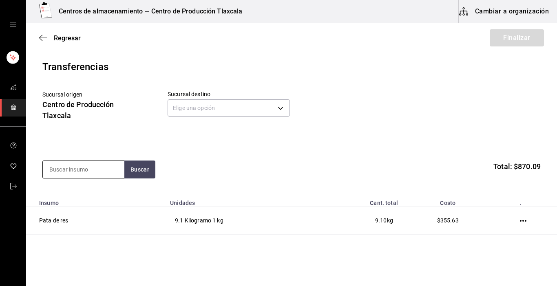
click at [108, 173] on input at bounding box center [84, 169] width 82 height 17
type input "rabano"
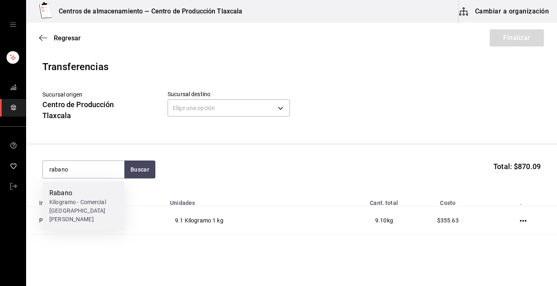
click at [81, 193] on div "Rabano" at bounding box center [83, 193] width 69 height 10
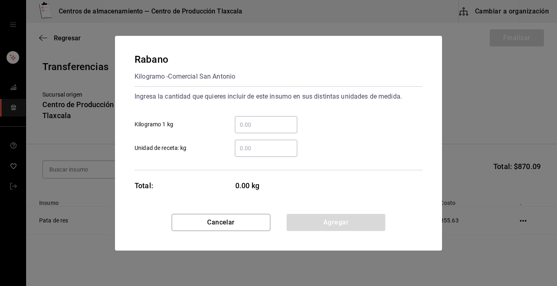
click at [245, 126] on input "​ Kilogramo 1 kg" at bounding box center [266, 125] width 62 height 10
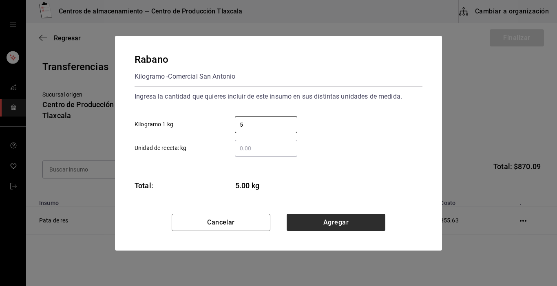
type input "5"
click at [341, 226] on button "Agregar" at bounding box center [336, 222] width 99 height 17
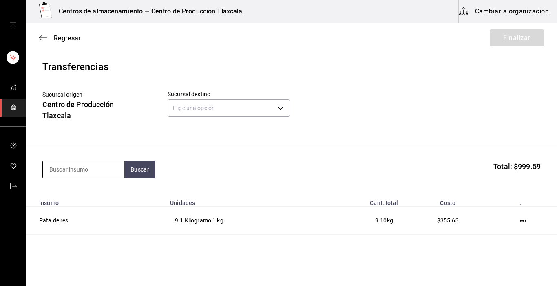
click at [95, 172] on input at bounding box center [84, 169] width 82 height 17
type input "lechuga"
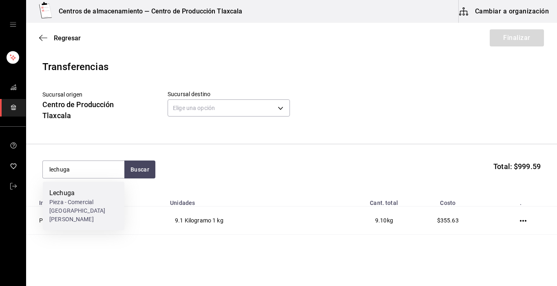
click at [76, 197] on div "Lechuga" at bounding box center [83, 193] width 69 height 10
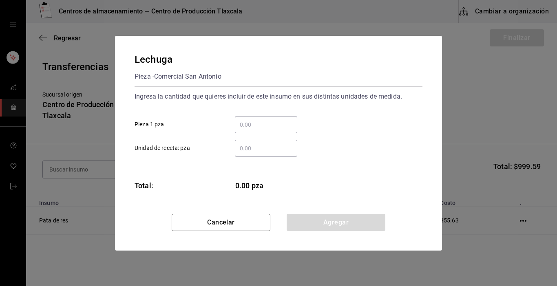
click at [244, 118] on div "​" at bounding box center [266, 124] width 62 height 17
click at [244, 120] on input "​ Pieza 1 pza" at bounding box center [266, 125] width 62 height 10
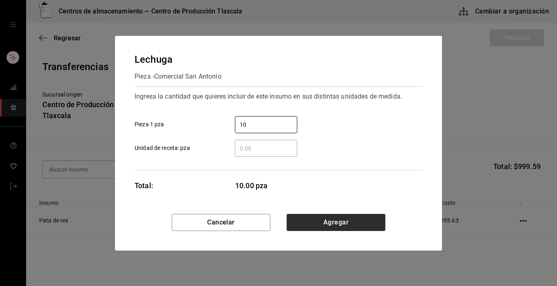
type input "10"
click at [343, 223] on button "Agregar" at bounding box center [336, 222] width 99 height 17
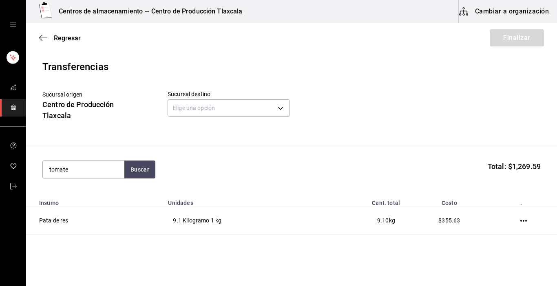
type input "tomate"
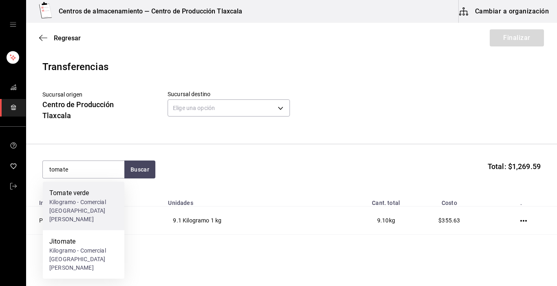
click at [78, 212] on div "Kilogramo - Comercial [GEOGRAPHIC_DATA][PERSON_NAME]" at bounding box center [83, 211] width 69 height 26
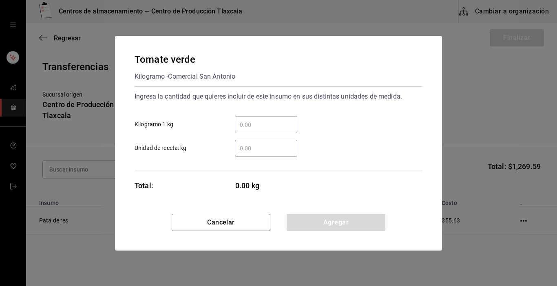
click at [255, 128] on input "​ Kilogramo 1 kg" at bounding box center [266, 125] width 62 height 10
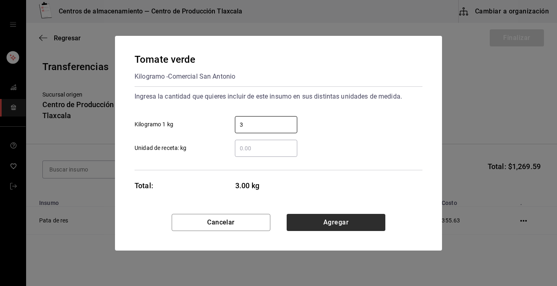
type input "3"
click at [349, 223] on button "Agregar" at bounding box center [336, 222] width 99 height 17
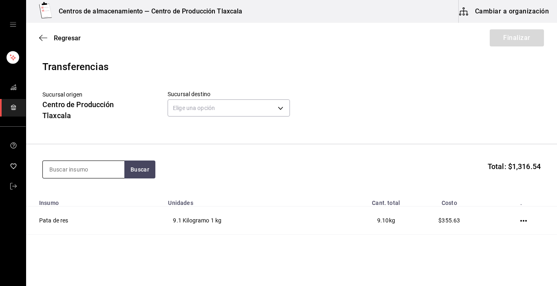
click at [57, 165] on input at bounding box center [84, 169] width 82 height 17
type input "jitomate"
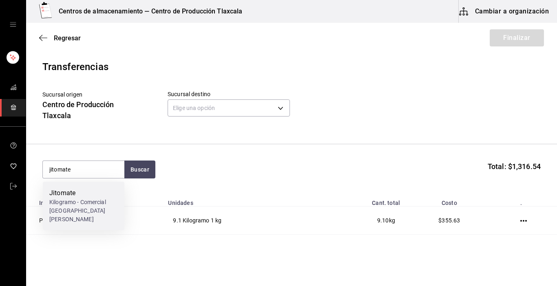
click at [57, 197] on div "Jitomate" at bounding box center [83, 193] width 69 height 10
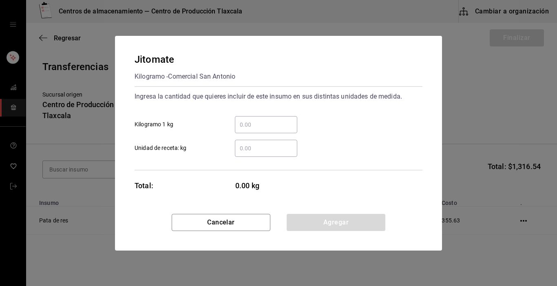
click at [264, 118] on div "​" at bounding box center [266, 124] width 62 height 17
click at [264, 120] on input "​ Kilogramo 1 kg" at bounding box center [266, 125] width 62 height 10
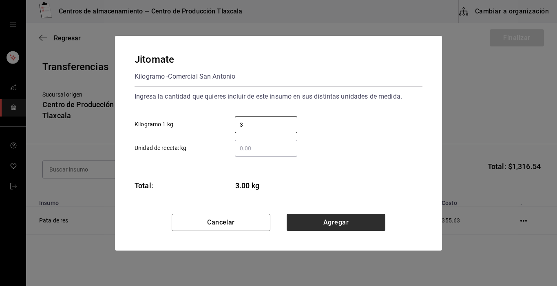
type input "3"
click at [346, 224] on button "Agregar" at bounding box center [336, 222] width 99 height 17
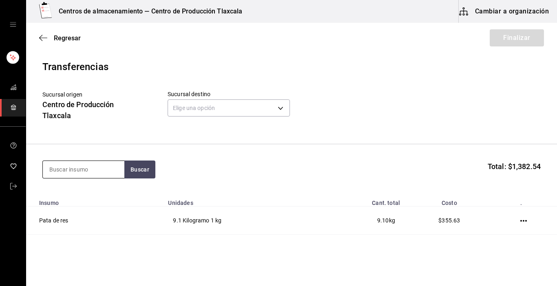
click at [73, 168] on input at bounding box center [84, 169] width 82 height 17
type input "crema"
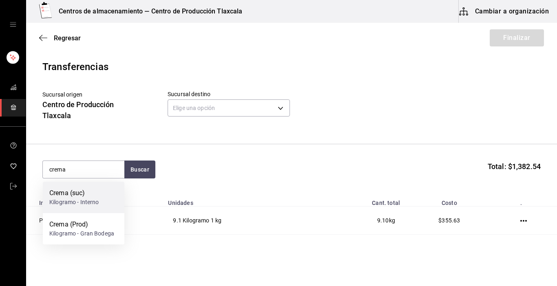
click at [75, 188] on div "Crema (suc) Kilogramo - Interno" at bounding box center [84, 197] width 82 height 31
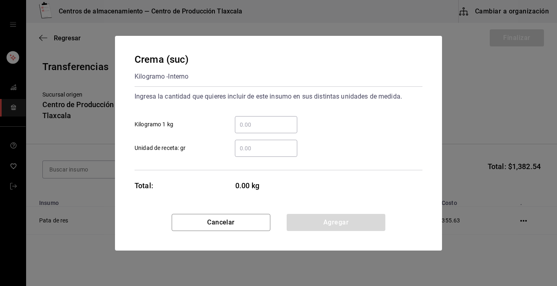
click at [246, 130] on div "​" at bounding box center [266, 124] width 62 height 17
click at [246, 130] on input "​ Kilogramo 1 kg" at bounding box center [266, 125] width 62 height 10
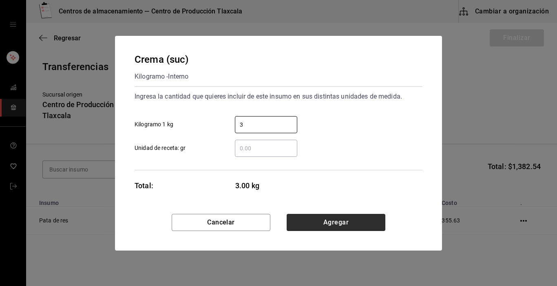
type input "3"
click at [356, 218] on button "Agregar" at bounding box center [336, 222] width 99 height 17
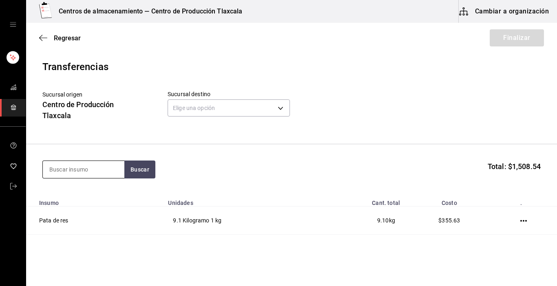
click at [69, 175] on input at bounding box center [84, 169] width 82 height 17
type input "salsa"
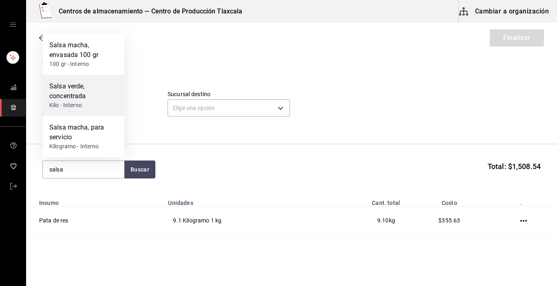
click at [75, 89] on div "Salsa verde, concentrada" at bounding box center [83, 92] width 69 height 20
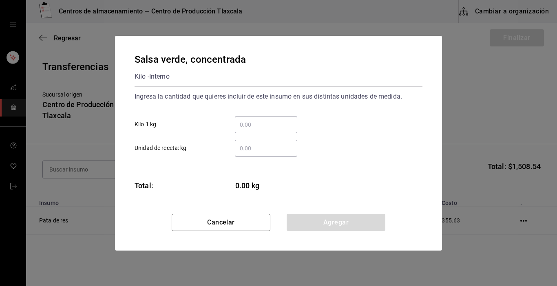
click at [250, 129] on input "​ Kilo 1 kg" at bounding box center [266, 125] width 62 height 10
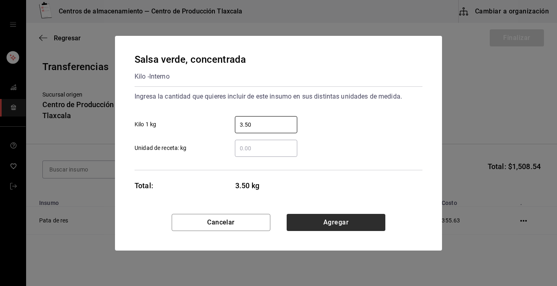
type input "3.50"
click at [320, 228] on button "Agregar" at bounding box center [336, 222] width 99 height 17
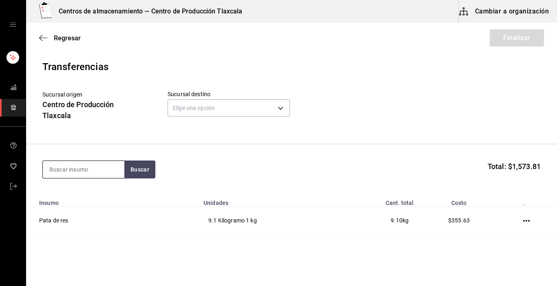
click at [71, 164] on input at bounding box center [84, 169] width 82 height 17
type input "frijol"
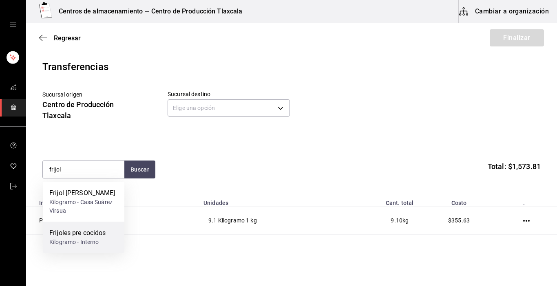
click at [84, 236] on div "Frijoles pre cocidos" at bounding box center [77, 233] width 57 height 10
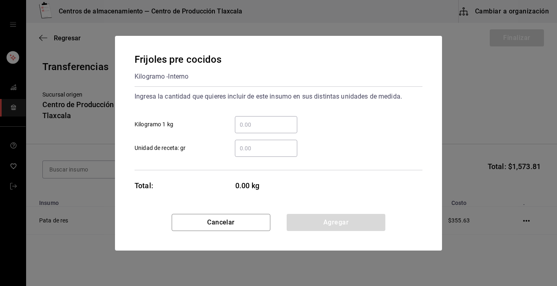
click at [265, 129] on input "​ Kilogramo 1 kg" at bounding box center [266, 125] width 62 height 10
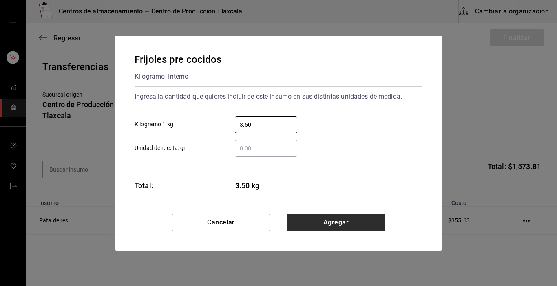
type input "3.50"
click at [332, 221] on button "Agregar" at bounding box center [336, 222] width 99 height 17
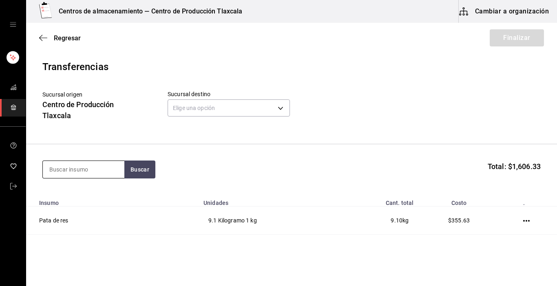
click at [98, 171] on input at bounding box center [84, 169] width 82 height 17
type input "maiz"
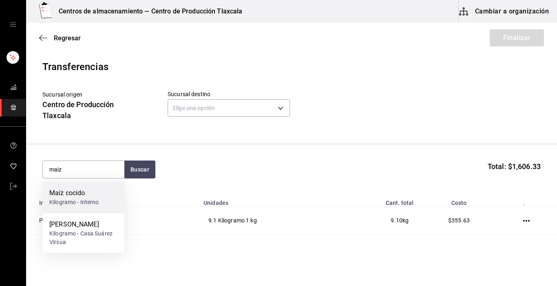
click at [91, 209] on div "Maíz cocido Kilogramo - Interno" at bounding box center [84, 197] width 82 height 31
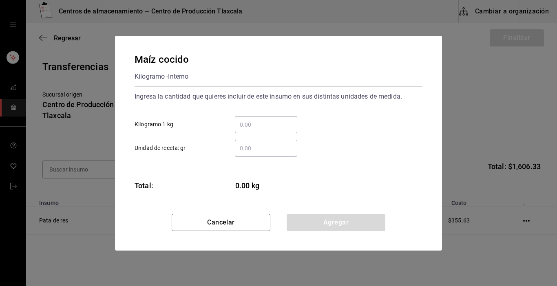
click at [252, 123] on input "​ Kilogramo 1 kg" at bounding box center [266, 125] width 62 height 10
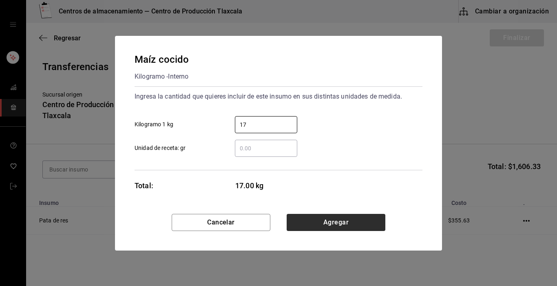
type input "17"
click at [375, 217] on button "Agregar" at bounding box center [336, 222] width 99 height 17
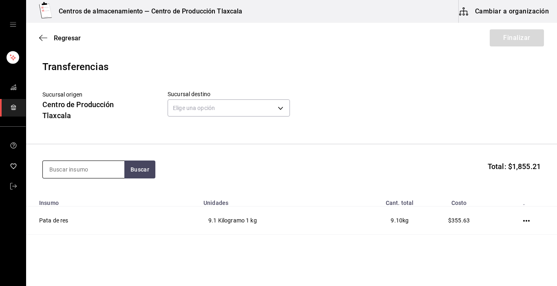
click at [92, 173] on input at bounding box center [84, 169] width 82 height 17
type input "caldo"
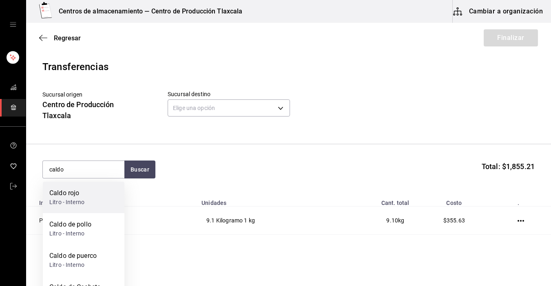
click at [84, 189] on div "Caldo rojo Litro - Interno" at bounding box center [84, 197] width 82 height 31
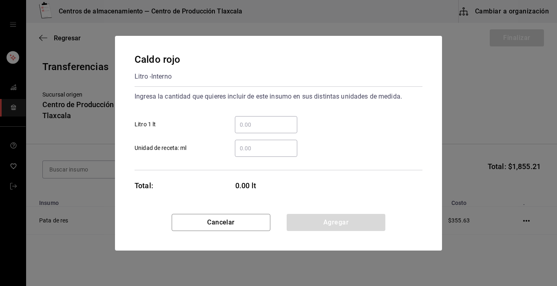
click at [254, 123] on input "​ Litro 1 lt" at bounding box center [266, 125] width 62 height 10
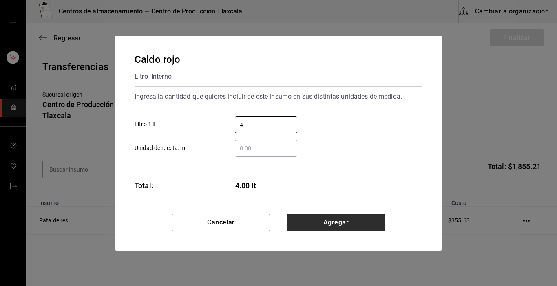
type input "4"
click at [339, 220] on button "Agregar" at bounding box center [336, 222] width 99 height 17
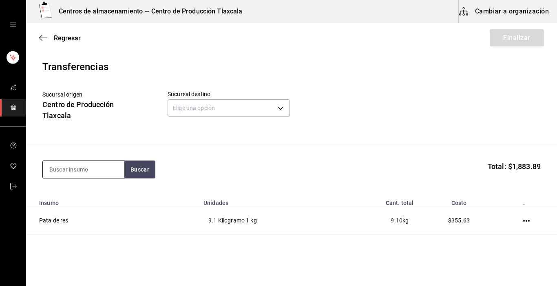
click at [104, 167] on input at bounding box center [84, 169] width 82 height 17
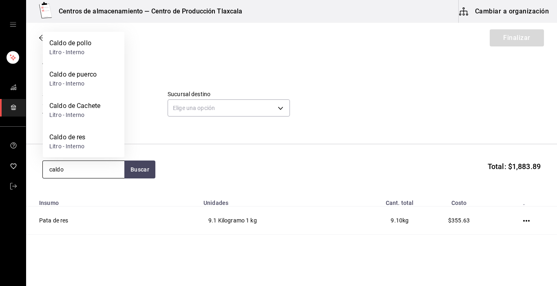
type input "caldo"
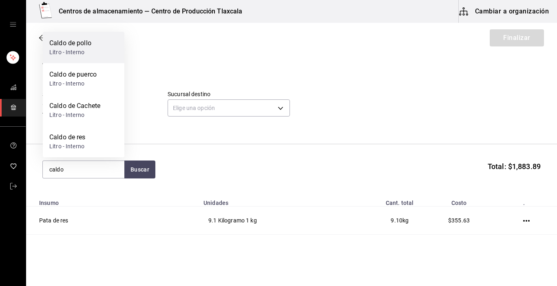
click at [88, 38] on div "Caldo de pollo Litro - Interno" at bounding box center [84, 47] width 82 height 31
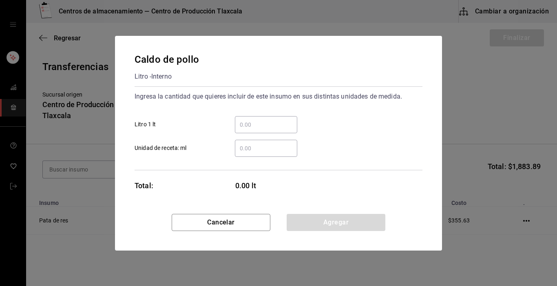
click at [253, 125] on input "​ Litro 1 lt" at bounding box center [266, 125] width 62 height 10
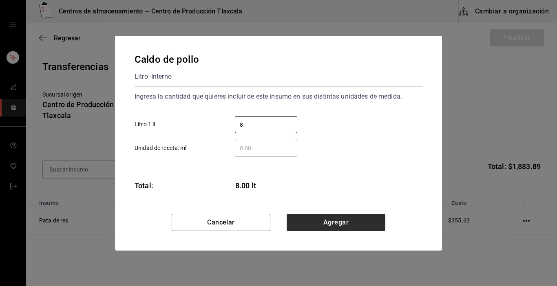
type input "8"
click at [355, 226] on button "Agregar" at bounding box center [336, 222] width 99 height 17
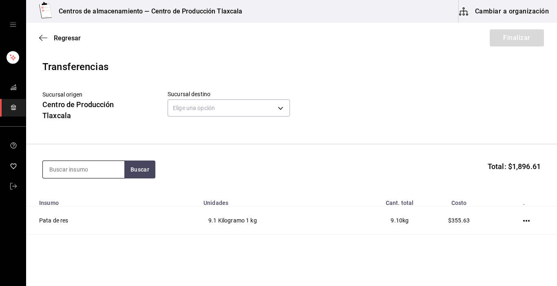
click at [103, 169] on input at bounding box center [84, 169] width 82 height 17
type input "caldo"
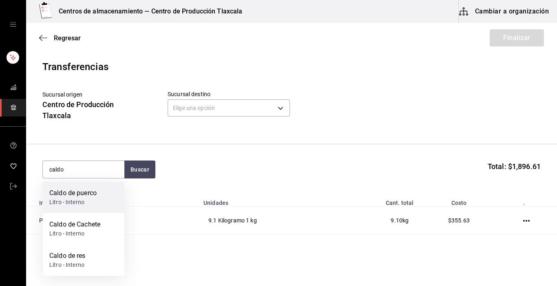
click at [92, 190] on div "Caldo de puerco" at bounding box center [72, 193] width 47 height 10
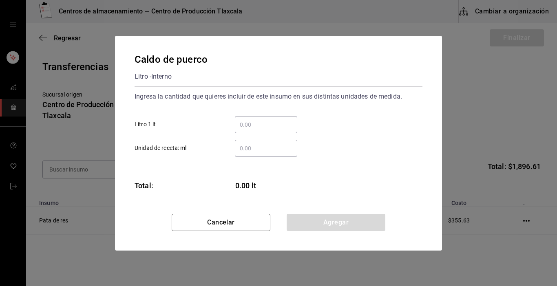
click at [259, 122] on input "​ Litro 1 lt" at bounding box center [266, 125] width 62 height 10
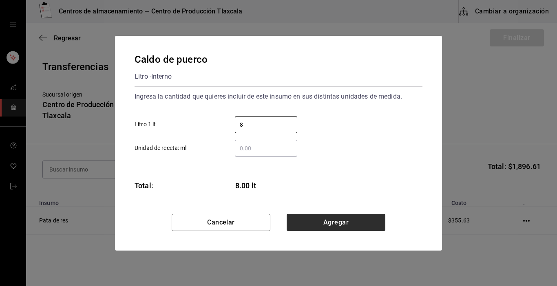
type input "8"
click at [346, 231] on button "Agregar" at bounding box center [336, 222] width 99 height 17
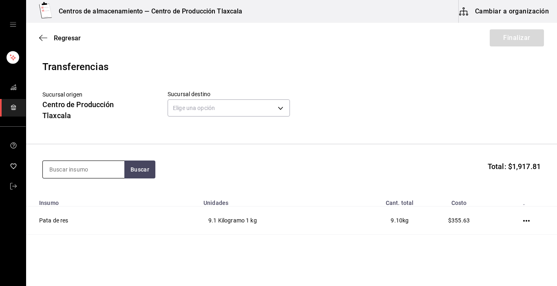
click at [64, 168] on input at bounding box center [84, 169] width 82 height 17
type input "carne"
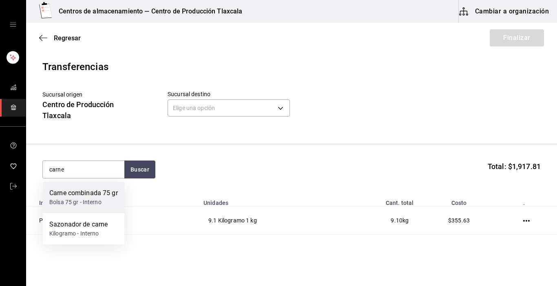
click at [69, 198] on div "Carne combinada 75 gr" at bounding box center [83, 193] width 69 height 10
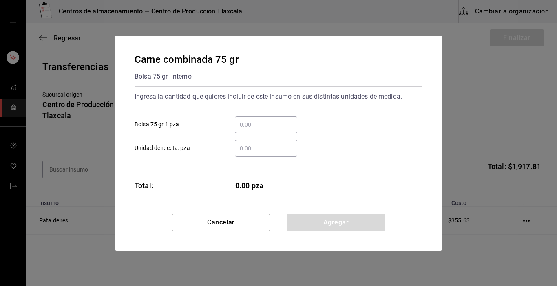
click at [251, 122] on input "​ Bolsa 75 gr 1 pza" at bounding box center [266, 125] width 62 height 10
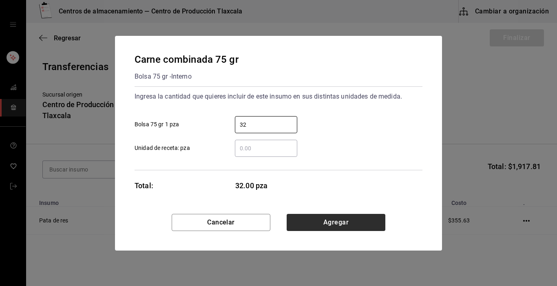
type input "32"
click at [355, 222] on button "Agregar" at bounding box center [336, 222] width 99 height 17
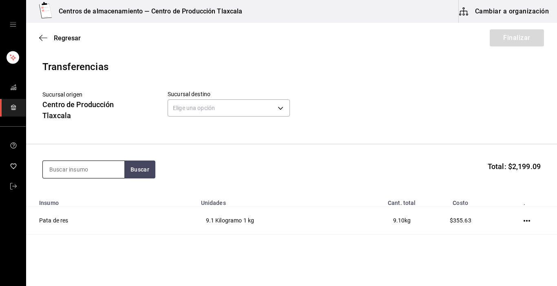
click at [91, 169] on input at bounding box center [84, 169] width 82 height 17
type input "queso"
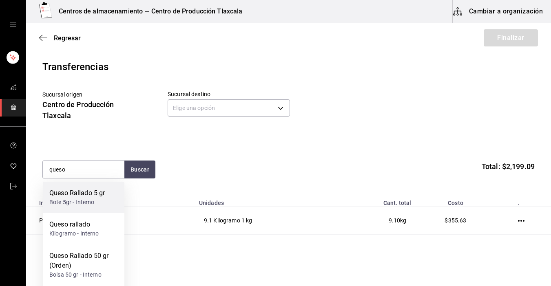
click at [88, 197] on div "Queso Rallado 5 gr" at bounding box center [76, 193] width 55 height 10
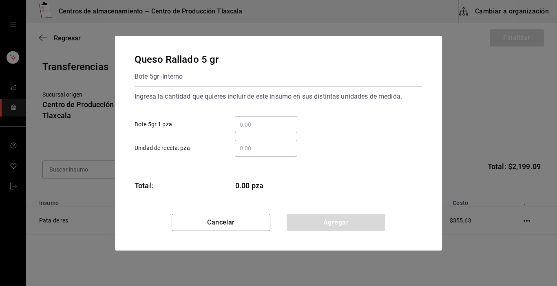
click at [264, 124] on input "​ Bote 5gr 1 pza" at bounding box center [266, 125] width 62 height 10
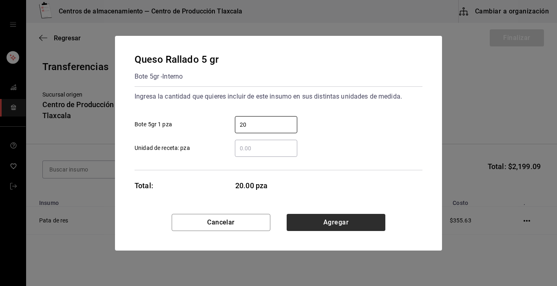
type input "20"
click at [375, 222] on button "Agregar" at bounding box center [336, 222] width 99 height 17
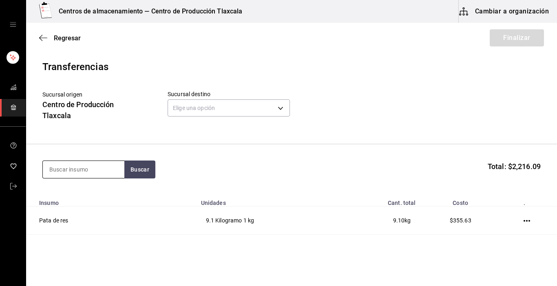
click at [100, 170] on input at bounding box center [84, 169] width 82 height 17
type input "coffe"
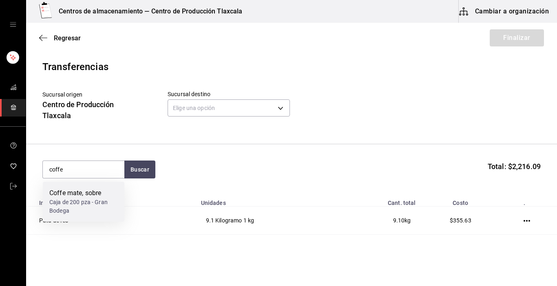
click at [57, 202] on div "Caja de 200 pza - Gran Bodega" at bounding box center [83, 206] width 69 height 17
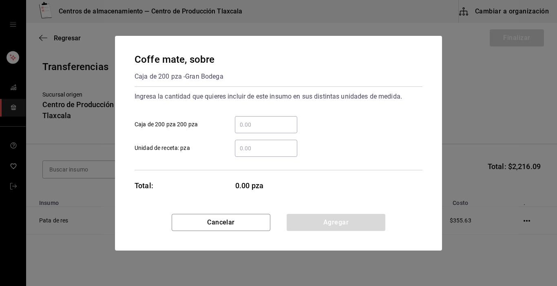
click at [248, 151] on input "​ Unidad de receta: pza" at bounding box center [266, 149] width 62 height 10
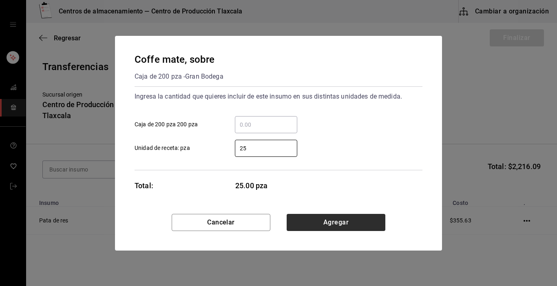
type input "25"
click at [333, 224] on button "Agregar" at bounding box center [336, 222] width 99 height 17
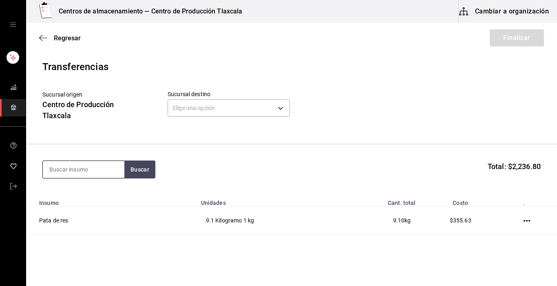
click at [80, 173] on input at bounding box center [84, 169] width 82 height 17
type input "vainilla"
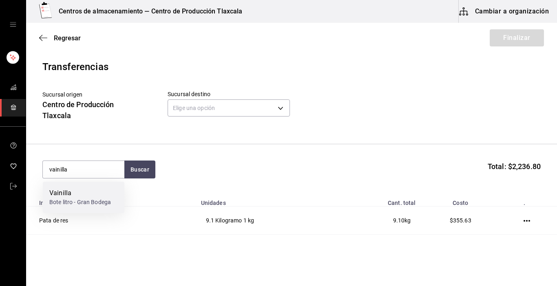
click at [75, 188] on div "Vainilla Bote litro - Gran Bodega" at bounding box center [84, 197] width 82 height 31
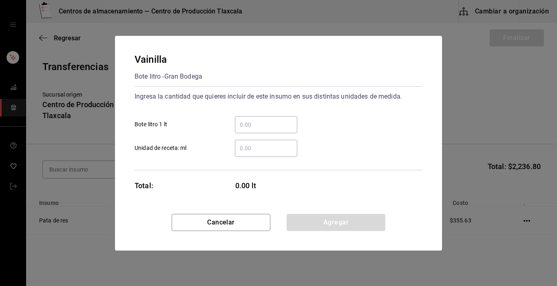
click at [266, 124] on input "​ Bote litro 1 lt" at bounding box center [266, 125] width 62 height 10
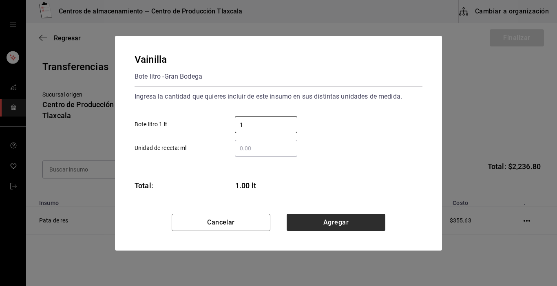
type input "1"
click at [341, 222] on button "Agregar" at bounding box center [336, 222] width 99 height 17
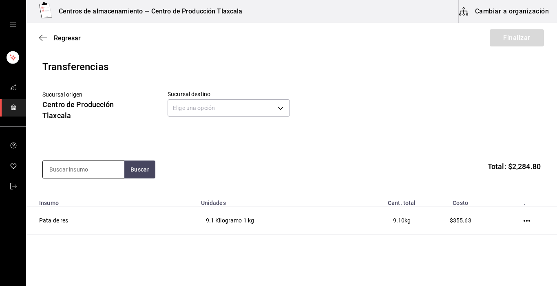
click at [100, 168] on input at bounding box center [84, 169] width 82 height 17
type input "[GEOGRAPHIC_DATA]"
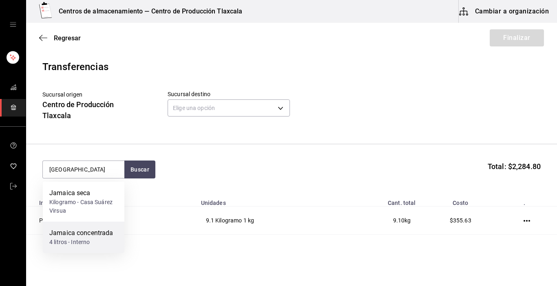
click at [96, 235] on div "Jamaica concentrada" at bounding box center [81, 233] width 64 height 10
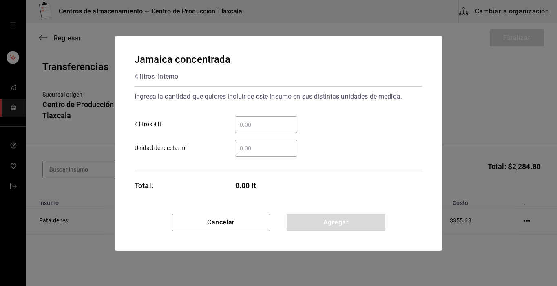
click at [262, 128] on input "​ 4 litros 4 lt" at bounding box center [266, 125] width 62 height 10
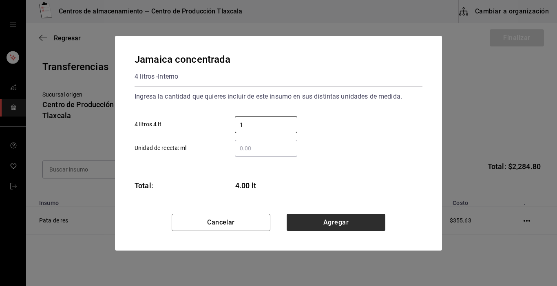
type input "1"
click at [343, 218] on button "Agregar" at bounding box center [336, 222] width 99 height 17
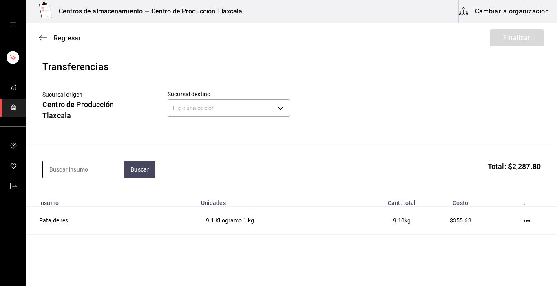
click at [109, 171] on input at bounding box center [84, 169] width 82 height 17
type input "azu"
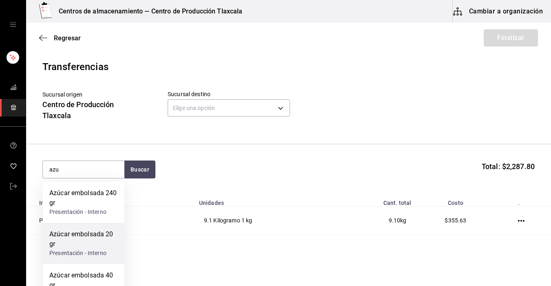
click at [91, 232] on div "Azúcar embolsada 20 gr" at bounding box center [83, 240] width 69 height 20
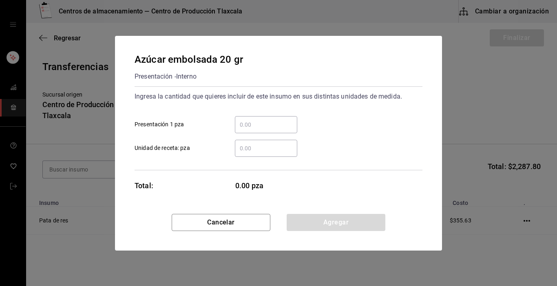
click at [266, 122] on input "​ Presentación 1 pza" at bounding box center [266, 125] width 62 height 10
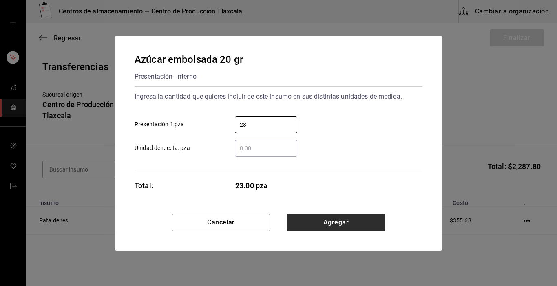
type input "23"
click at [374, 220] on button "Agregar" at bounding box center [336, 222] width 99 height 17
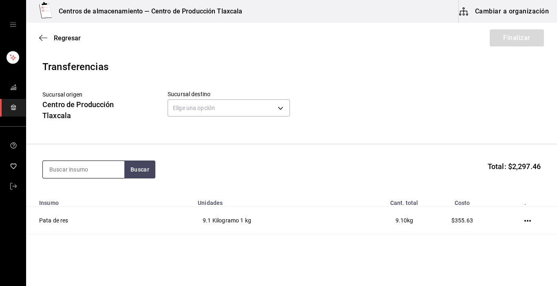
click at [105, 163] on input at bounding box center [84, 169] width 82 height 17
type input "rollo"
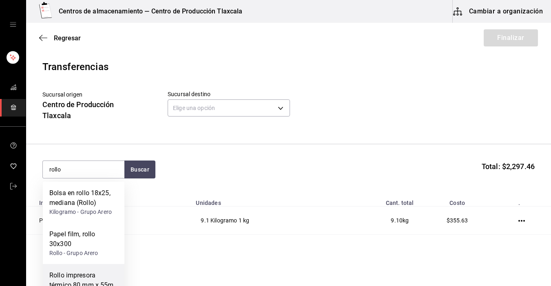
click at [88, 274] on div "Rollo impresora térmico 80 mm x 55m" at bounding box center [83, 281] width 69 height 20
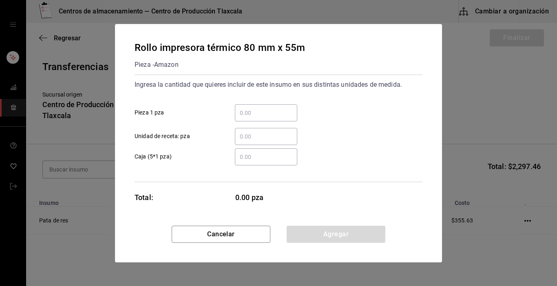
click at [254, 152] on input "​ Caja (5*1 pza)" at bounding box center [266, 157] width 62 height 10
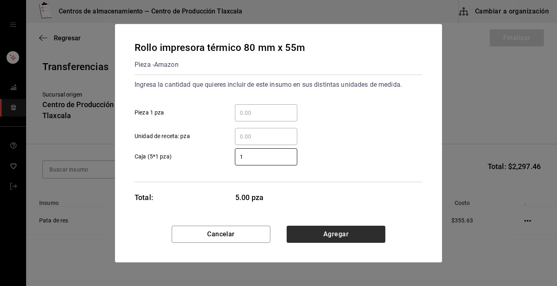
type input "1"
click at [334, 229] on button "Agregar" at bounding box center [336, 234] width 99 height 17
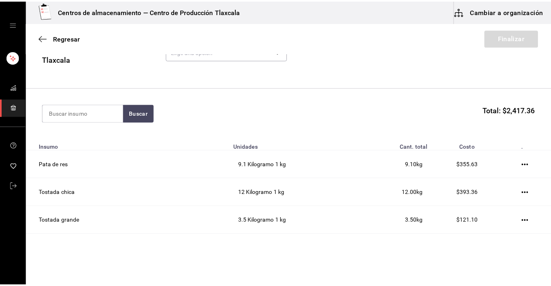
scroll to position [45, 0]
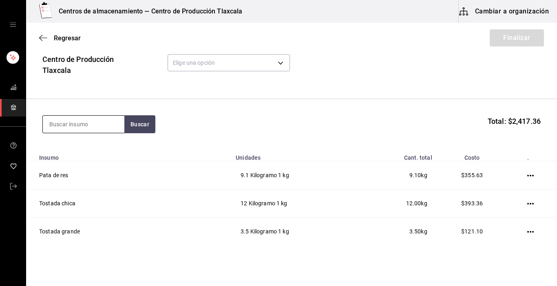
click at [106, 123] on input at bounding box center [84, 124] width 82 height 17
type input "bolsa"
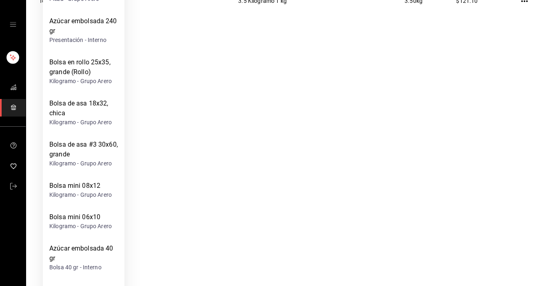
scroll to position [245, 0]
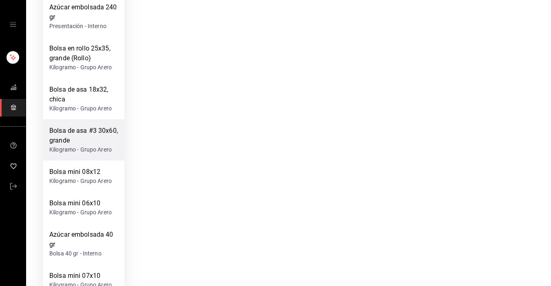
click at [82, 125] on div "Bolsa de asa #3 30x60, grande Kilogramo - Grupo Arero" at bounding box center [84, 140] width 82 height 41
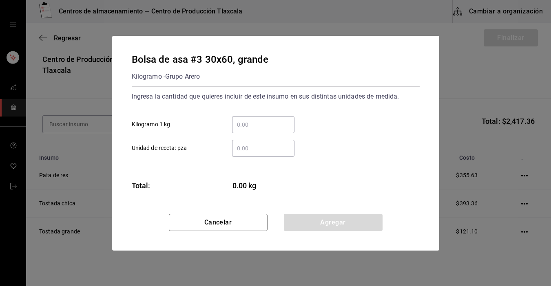
click at [82, 125] on div "Bolsa de asa #3 30x60, grande Kilogramo - Grupo Arero Ingresa la cantidad que q…" at bounding box center [275, 143] width 551 height 286
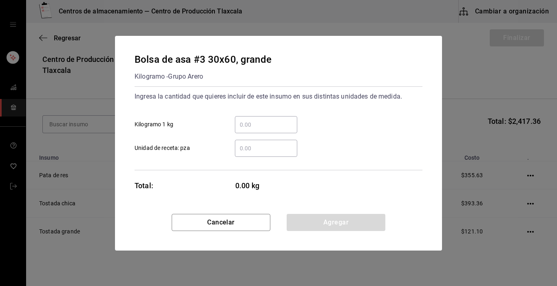
click at [243, 125] on input "​ Kilogramo 1 kg" at bounding box center [266, 125] width 62 height 10
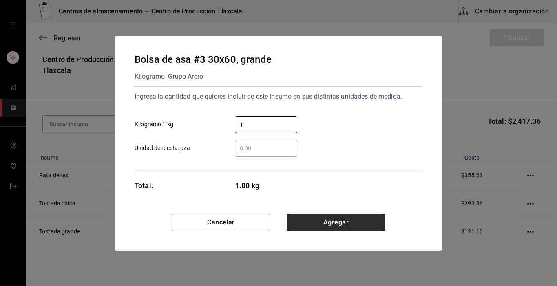
type input "1"
click at [348, 217] on button "Agregar" at bounding box center [336, 222] width 99 height 17
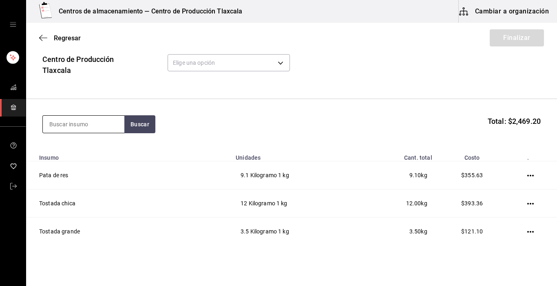
click at [78, 127] on input at bounding box center [84, 124] width 82 height 17
type input "bolsa"
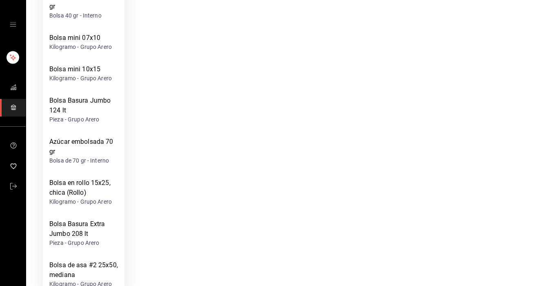
scroll to position [454, 0]
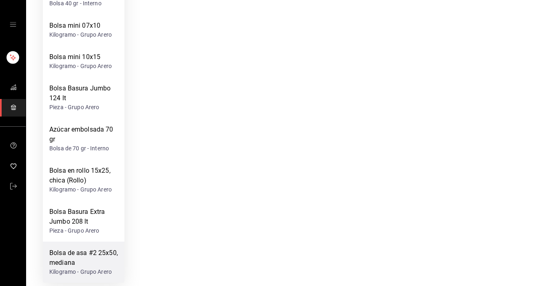
click at [59, 255] on div "Bolsa de asa #2 25x50, mediana" at bounding box center [83, 258] width 69 height 20
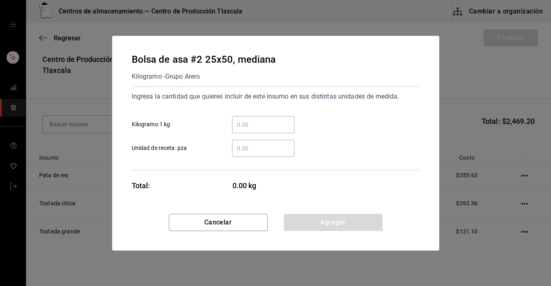
scroll to position [0, 0]
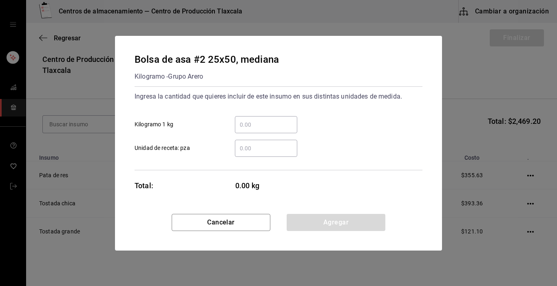
click at [259, 128] on input "​ Kilogramo 1 kg" at bounding box center [266, 125] width 62 height 10
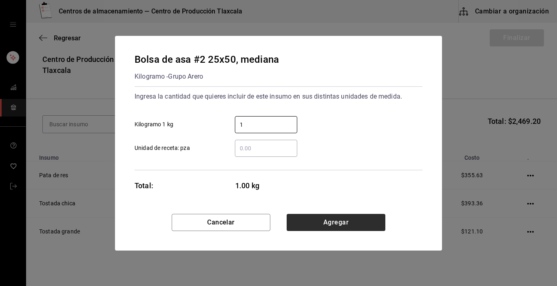
type input "1"
click at [370, 225] on button "Agregar" at bounding box center [336, 222] width 99 height 17
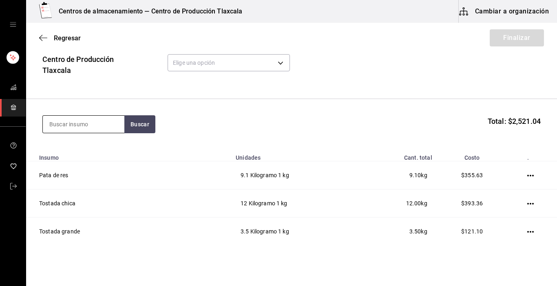
click at [84, 129] on input at bounding box center [84, 124] width 82 height 17
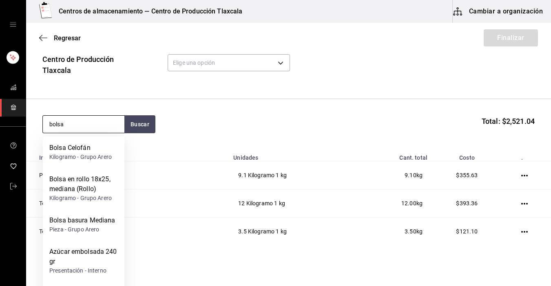
type input "bolsa"
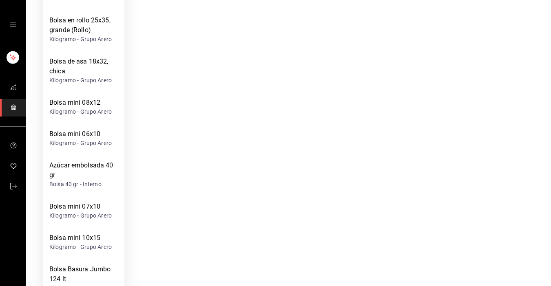
scroll to position [277, 0]
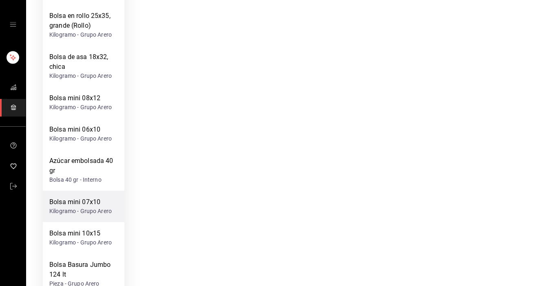
click at [97, 209] on div "Kilogramo - Grupo Arero" at bounding box center [80, 211] width 62 height 9
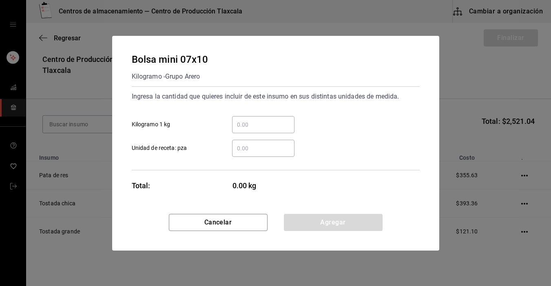
scroll to position [0, 0]
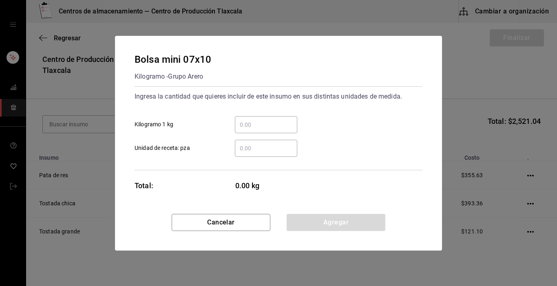
click at [258, 128] on input "​ Kilogramo 1 kg" at bounding box center [266, 125] width 62 height 10
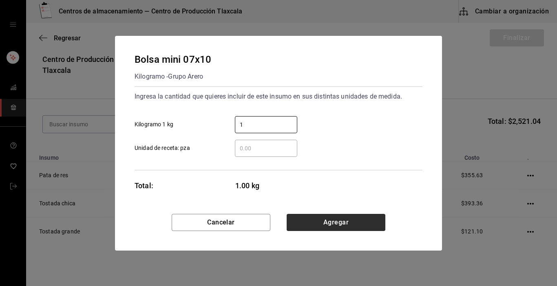
type input "1"
click at [339, 220] on button "Agregar" at bounding box center [336, 222] width 99 height 17
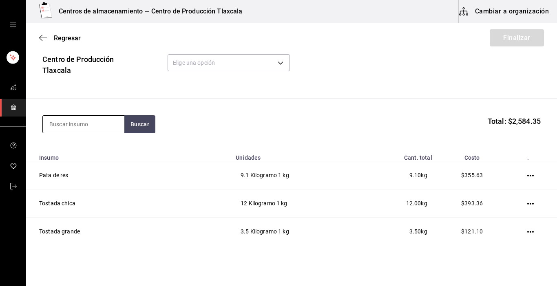
click at [61, 127] on input at bounding box center [84, 124] width 82 height 17
type input "bolsa"
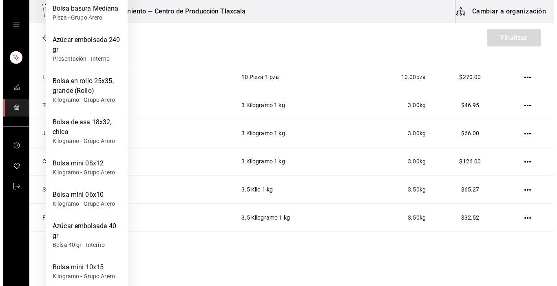
scroll to position [257, 0]
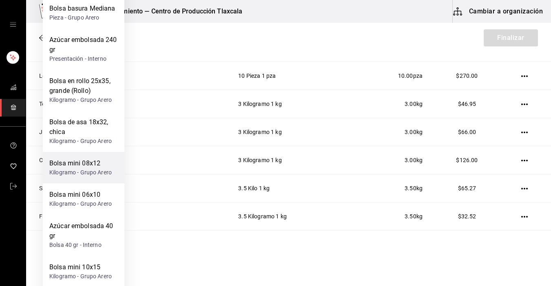
click at [89, 164] on div "Bolsa mini 08x12" at bounding box center [80, 164] width 62 height 10
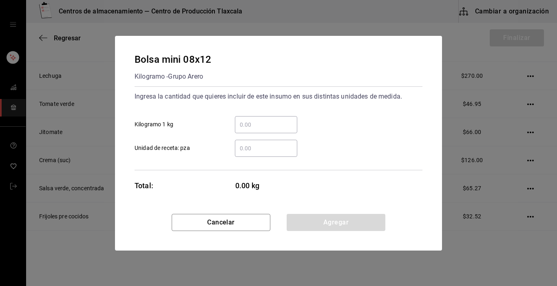
click at [265, 122] on input "​ Kilogramo 1 kg" at bounding box center [266, 125] width 62 height 10
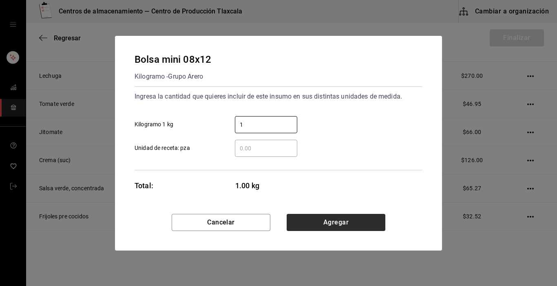
type input "1"
click at [370, 220] on button "Agregar" at bounding box center [336, 222] width 99 height 17
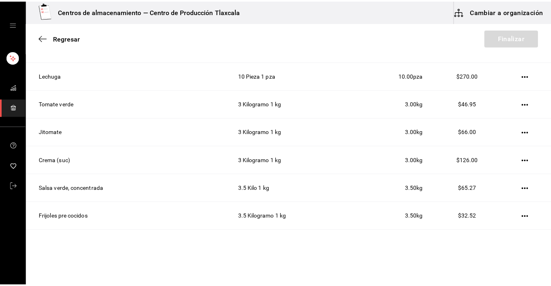
scroll to position [38, 0]
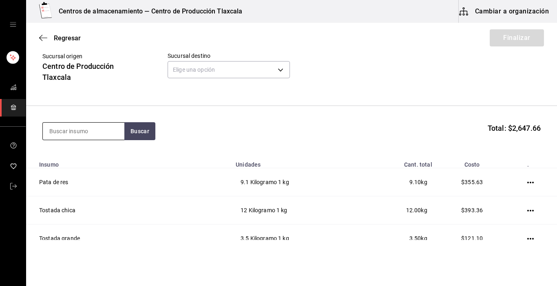
click at [68, 128] on input at bounding box center [84, 131] width 82 height 17
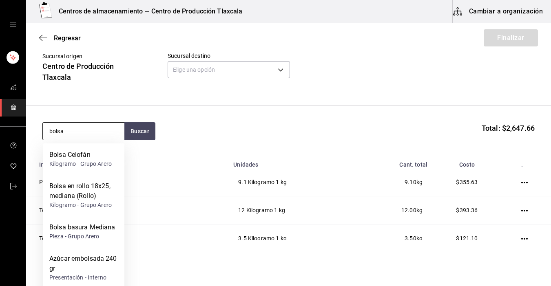
type input "bolsa"
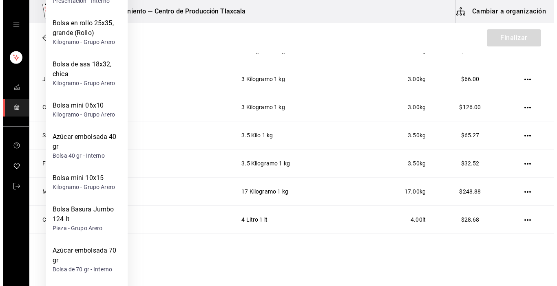
scroll to position [316, 0]
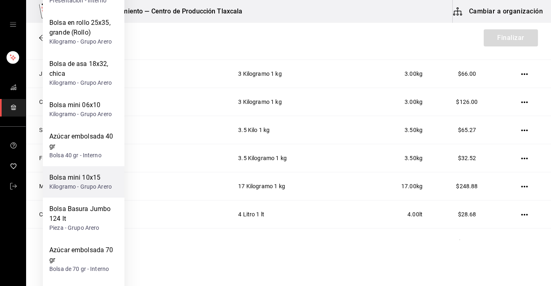
click at [81, 195] on div "Bolsa mini 10x15 Kilogramo - Grupo Arero" at bounding box center [84, 181] width 82 height 31
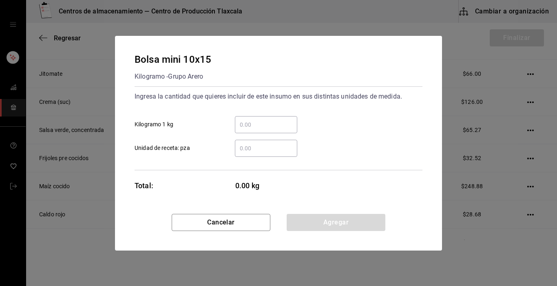
click at [248, 126] on input "​ Kilogramo 1 kg" at bounding box center [266, 125] width 62 height 10
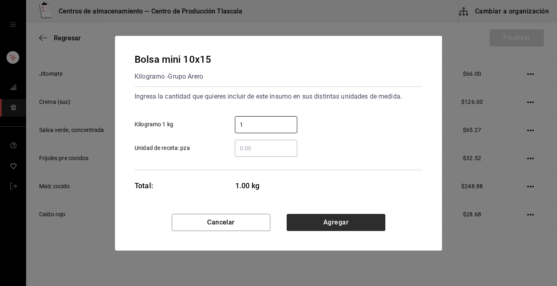
type input "1"
click at [369, 228] on button "Agregar" at bounding box center [336, 222] width 99 height 17
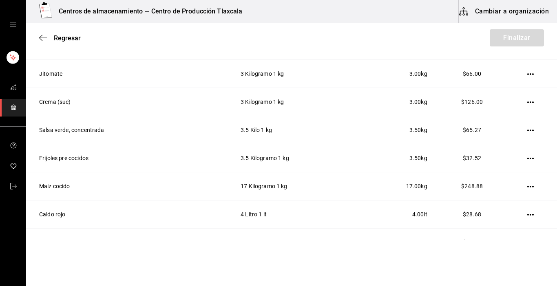
scroll to position [38, 0]
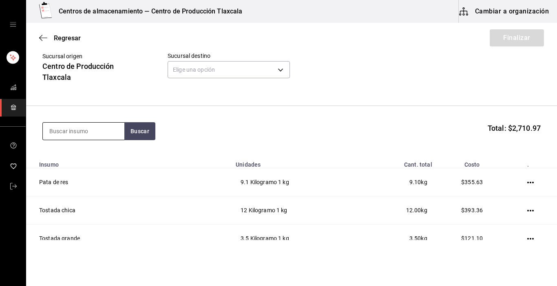
click at [98, 127] on input at bounding box center [84, 131] width 82 height 17
type input "sanitas"
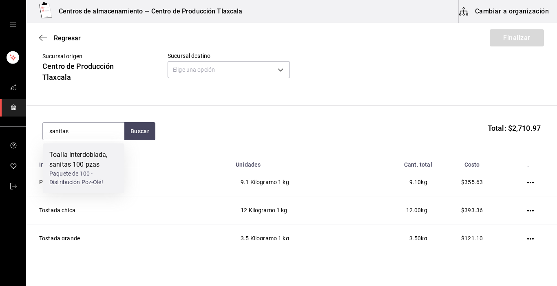
click at [78, 169] on div "Toalla interdoblada, sanitas 100 pzas" at bounding box center [83, 160] width 69 height 20
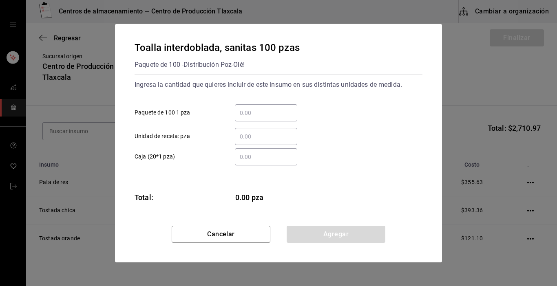
click at [248, 140] on input "​ Unidad de receta: pza" at bounding box center [266, 137] width 62 height 10
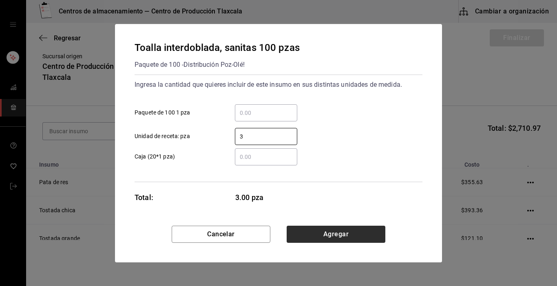
type input "3"
click at [344, 235] on button "Agregar" at bounding box center [336, 234] width 99 height 17
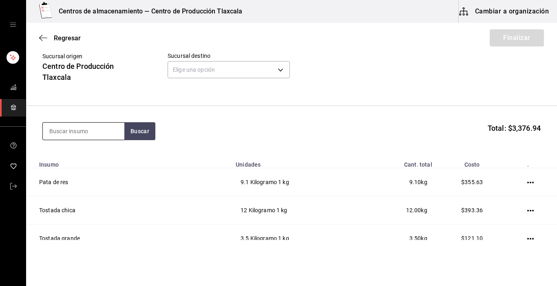
click at [102, 129] on input at bounding box center [84, 131] width 82 height 17
type input "aguacate"
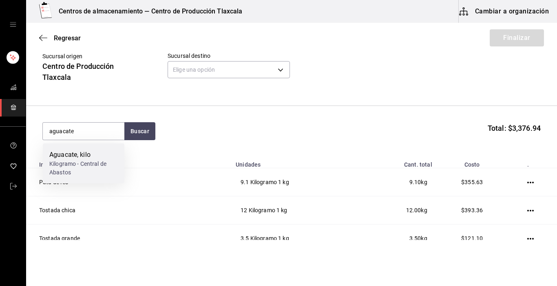
click at [98, 159] on div "Aguacate, kilo" at bounding box center [83, 155] width 69 height 10
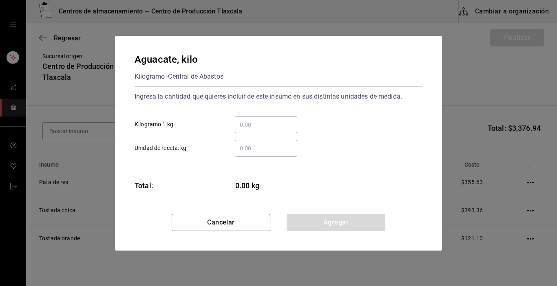
click at [246, 124] on input "​ Kilogramo 1 kg" at bounding box center [266, 125] width 62 height 10
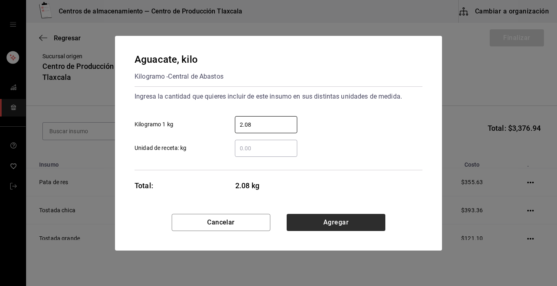
type input "2.08"
click at [318, 229] on button "Agregar" at bounding box center [336, 222] width 99 height 17
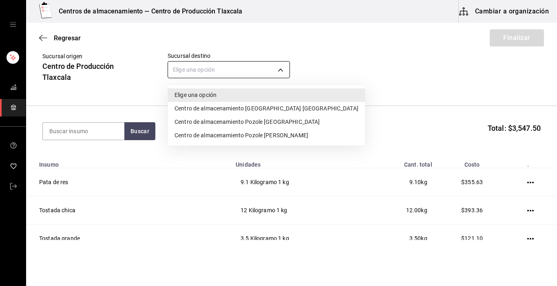
click at [277, 71] on body "Centros de almacenamiento — Centro de Producción Tlaxcala Cambiar a organizació…" at bounding box center [278, 120] width 557 height 240
click at [265, 140] on li "Centro de almacenamiento Pozole [PERSON_NAME]" at bounding box center [266, 135] width 197 height 13
type input "ee3f4e0a-9fd2-4c06-83c3-2938205c01d0"
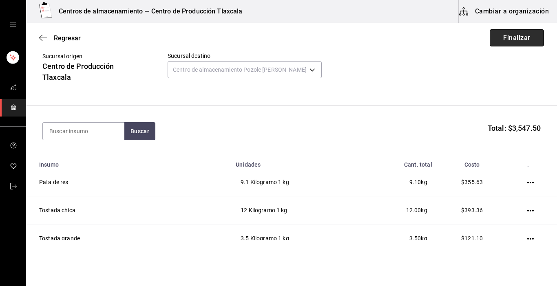
click at [514, 38] on button "Finalizar" at bounding box center [517, 37] width 54 height 17
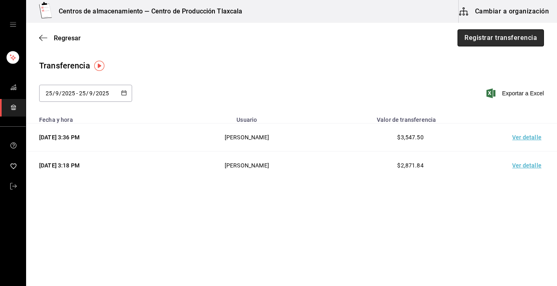
click at [516, 41] on button "Registrar transferencia" at bounding box center [501, 37] width 86 height 17
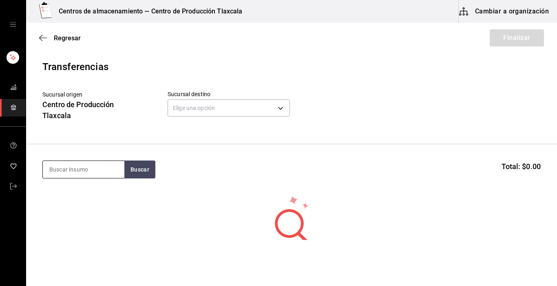
click at [87, 166] on input at bounding box center [84, 169] width 82 height 17
type input "cachete"
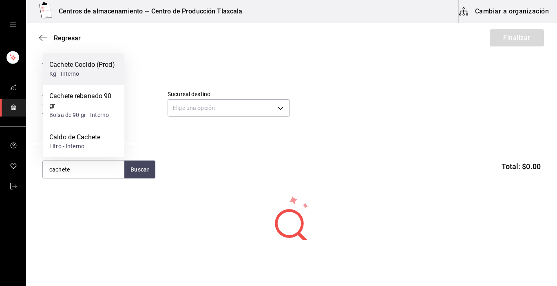
click at [93, 68] on div "Cachete Cocido (Prod)" at bounding box center [82, 65] width 66 height 10
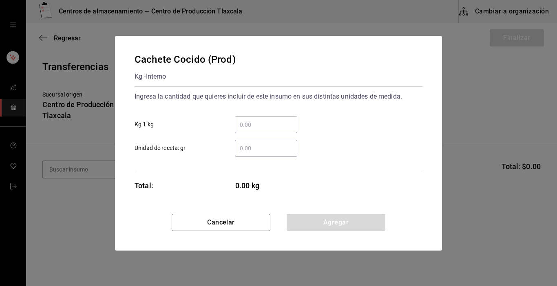
click at [264, 129] on input "​ Kg 1 kg" at bounding box center [266, 125] width 62 height 10
click at [214, 220] on button "Cancelar" at bounding box center [221, 222] width 99 height 17
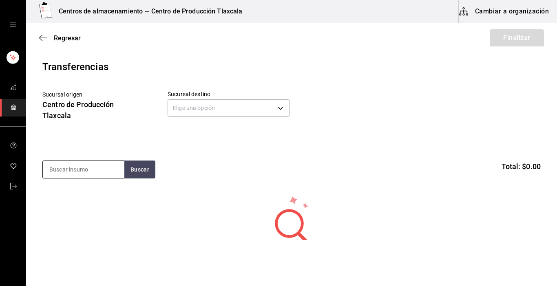
click at [86, 165] on input at bounding box center [84, 169] width 82 height 17
type input "cachete"
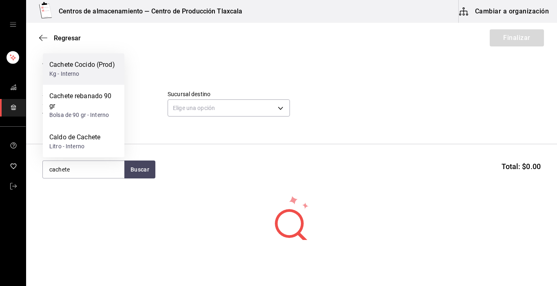
click at [74, 70] on div "Kg - Interno" at bounding box center [82, 74] width 66 height 9
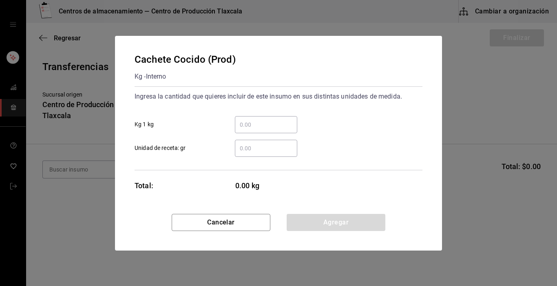
click at [259, 122] on input "​ Kg 1 kg" at bounding box center [266, 125] width 62 height 10
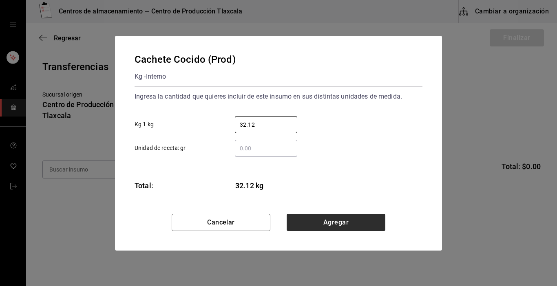
type input "32.12"
click at [323, 220] on button "Agregar" at bounding box center [336, 222] width 99 height 17
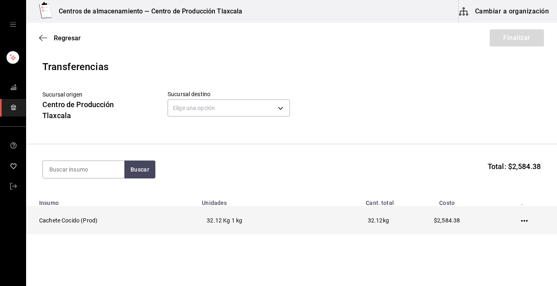
click at [521, 223] on icon "button" at bounding box center [524, 221] width 7 height 7
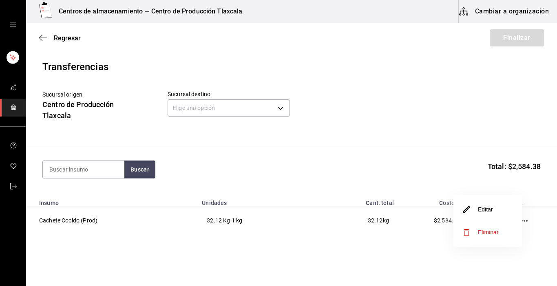
click at [508, 233] on li "Eliminar" at bounding box center [488, 232] width 69 height 23
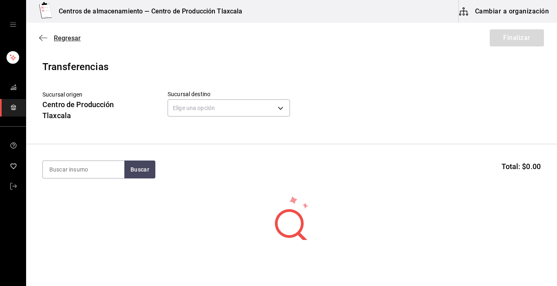
click at [42, 36] on icon "button" at bounding box center [43, 37] width 8 height 7
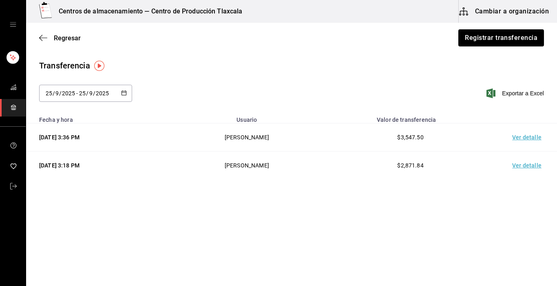
click at [45, 33] on div "Regresar Registrar transferencia" at bounding box center [291, 38] width 531 height 30
click at [43, 36] on icon "button" at bounding box center [43, 37] width 8 height 7
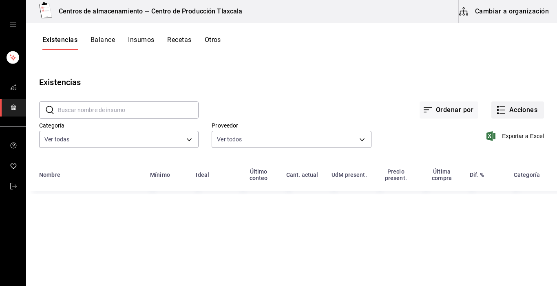
click at [495, 106] on button "Acciones" at bounding box center [518, 110] width 53 height 17
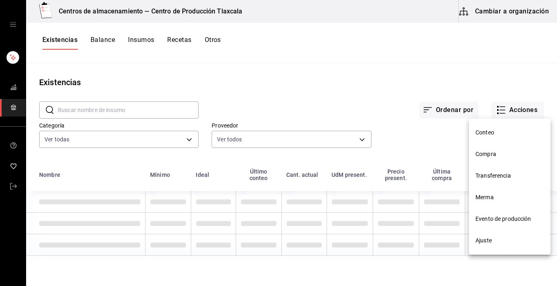
click at [497, 218] on span "Evento de producción" at bounding box center [510, 219] width 69 height 9
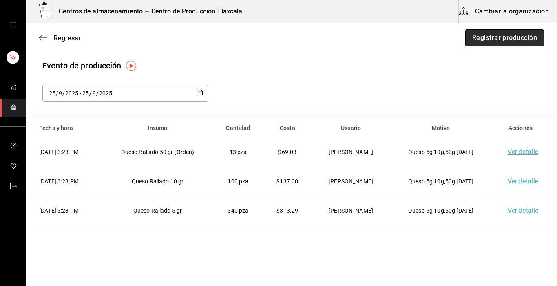
click at [501, 38] on button "Registrar producción" at bounding box center [505, 37] width 79 height 17
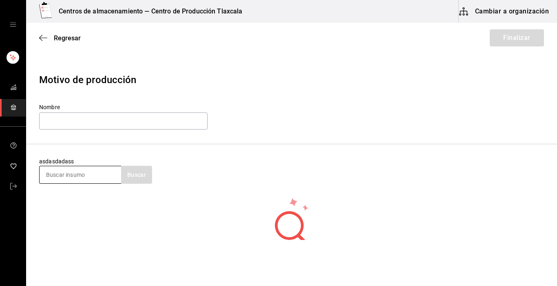
click at [84, 170] on input at bounding box center [81, 174] width 82 height 17
type input "cachete"
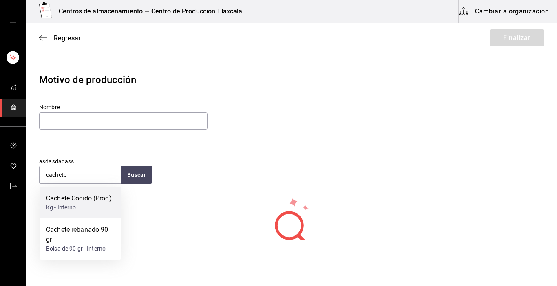
click at [75, 217] on div "Cachete Cocido (Prod) Kg - Interno" at bounding box center [81, 202] width 82 height 31
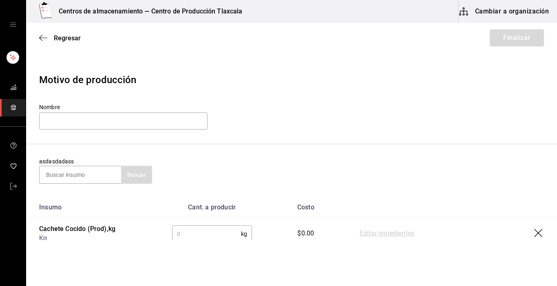
click at [209, 233] on input "text" at bounding box center [206, 234] width 69 height 16
type input "32.13"
click at [371, 233] on link "Editar ingredientes" at bounding box center [387, 234] width 55 height 10
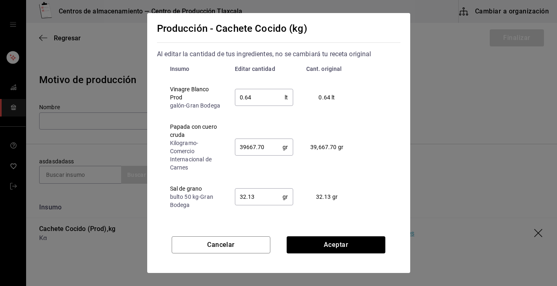
click at [264, 100] on input "0.64" at bounding box center [260, 97] width 50 height 16
type input "0.6"
type input "0.70"
click at [266, 155] on input "39667.70" at bounding box center [259, 147] width 48 height 16
type input "3"
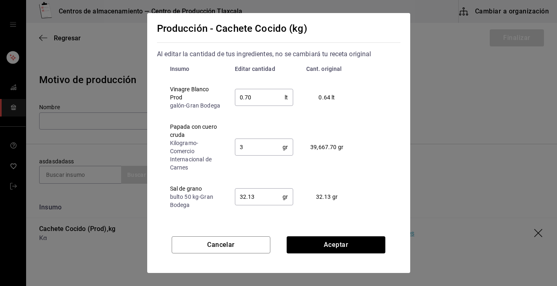
type input "0.7"
type input "40000.00"
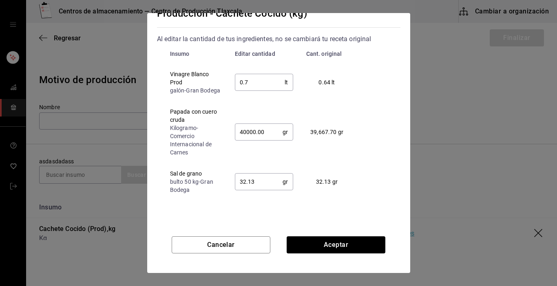
scroll to position [24, 0]
click at [262, 187] on input "32.13" at bounding box center [259, 182] width 48 height 16
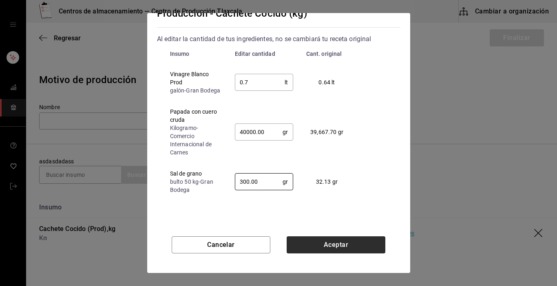
type input "300.00"
click at [319, 240] on button "Aceptar" at bounding box center [336, 245] width 99 height 17
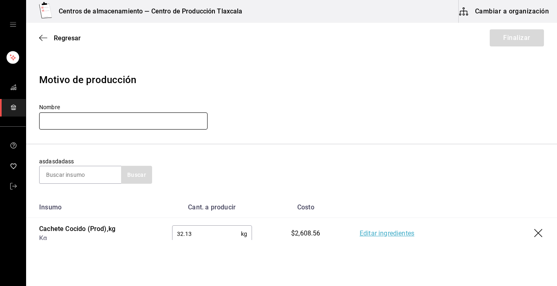
click at [68, 124] on input "text" at bounding box center [123, 121] width 169 height 17
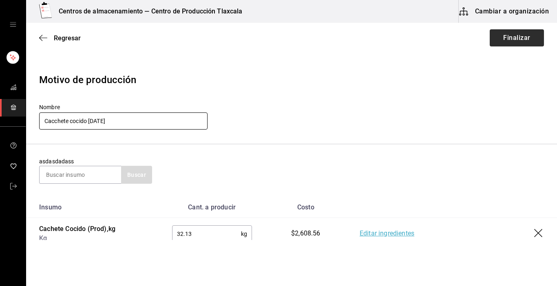
type input "Cacchete cocido [DATE]"
click at [510, 38] on button "Finalizar" at bounding box center [517, 37] width 54 height 17
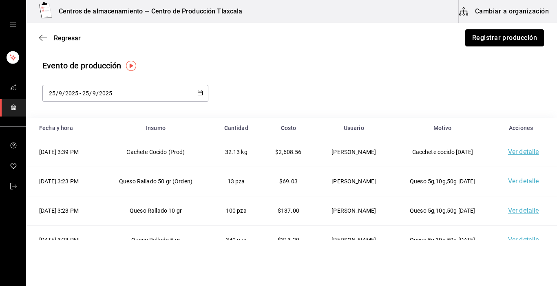
click at [510, 38] on button "Registrar producción" at bounding box center [505, 37] width 79 height 17
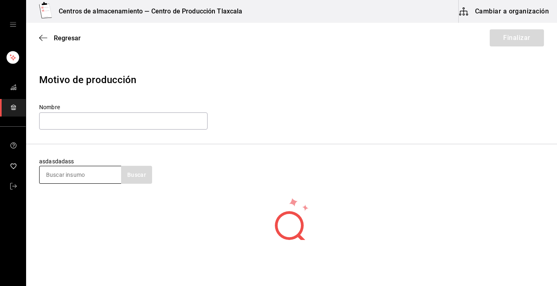
click at [95, 173] on input at bounding box center [81, 174] width 82 height 17
type input "cachete"
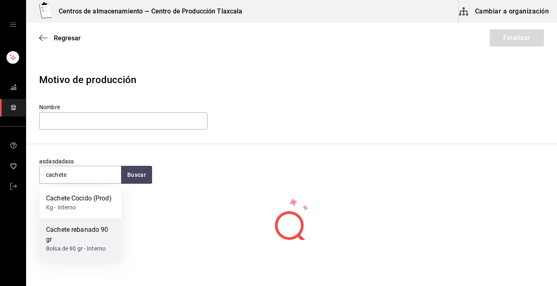
click at [78, 231] on div "Cachete rebanado 90 gr" at bounding box center [80, 235] width 69 height 20
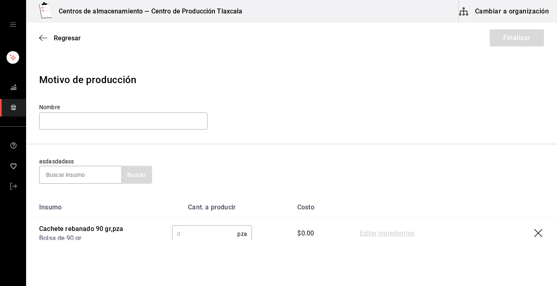
click at [182, 230] on input "text" at bounding box center [205, 234] width 66 height 16
type input "357"
click at [367, 231] on link "Editar ingredientes" at bounding box center [387, 234] width 55 height 10
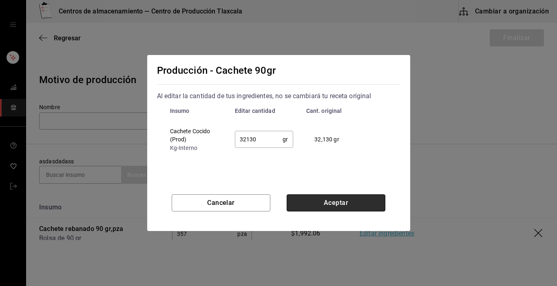
click at [317, 199] on button "Aceptar" at bounding box center [336, 203] width 99 height 17
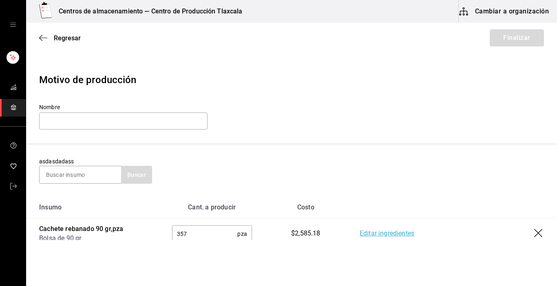
click at [156, 109] on label "Nombre" at bounding box center [123, 107] width 169 height 6
click at [144, 120] on input "text" at bounding box center [123, 121] width 169 height 17
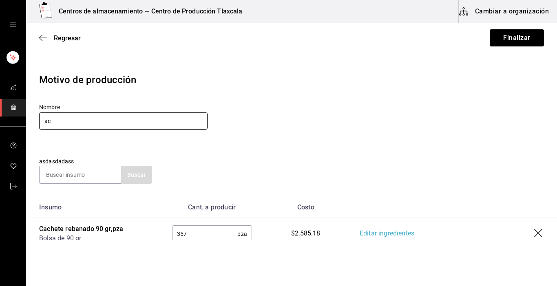
type input "a"
click at [50, 120] on input "Ccachete 90g [DATE]" at bounding box center [123, 121] width 169 height 17
type input "Cachete 90g [DATE]"
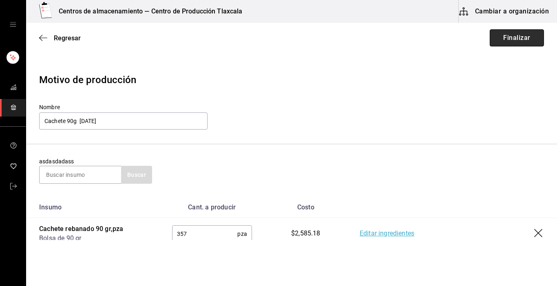
click at [510, 39] on button "Finalizar" at bounding box center [517, 37] width 54 height 17
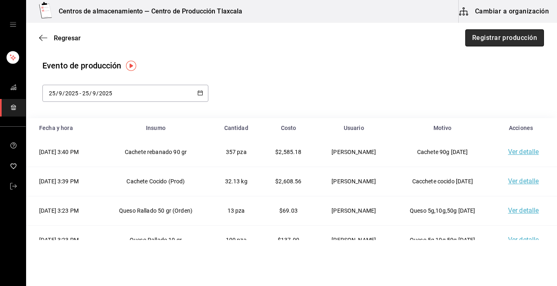
click at [476, 44] on button "Registrar producción" at bounding box center [505, 37] width 79 height 17
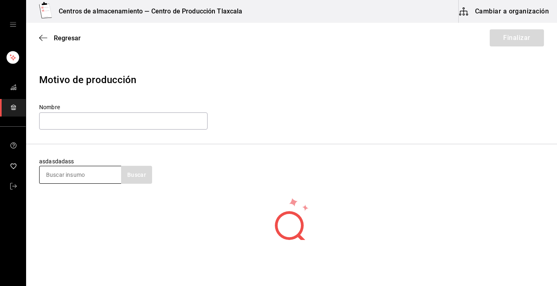
click at [95, 174] on input at bounding box center [81, 174] width 82 height 17
type input "pata"
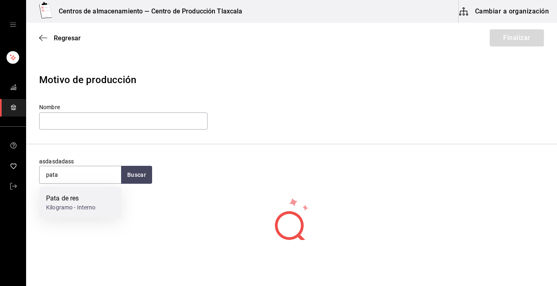
click at [82, 199] on div "Pata de res" at bounding box center [71, 199] width 50 height 10
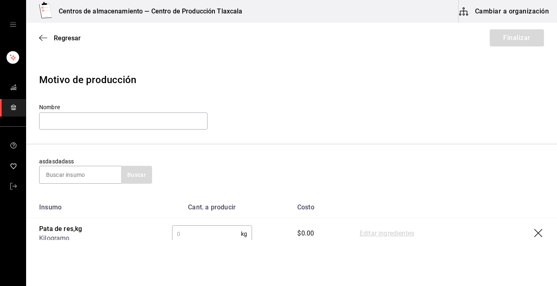
click at [215, 233] on input "text" at bounding box center [206, 234] width 69 height 16
type input "30"
click at [377, 234] on link "Editar ingredientes" at bounding box center [387, 234] width 55 height 10
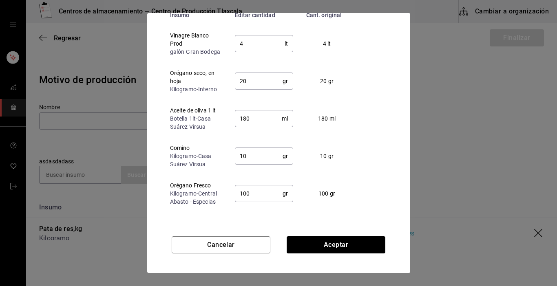
scroll to position [62, 0]
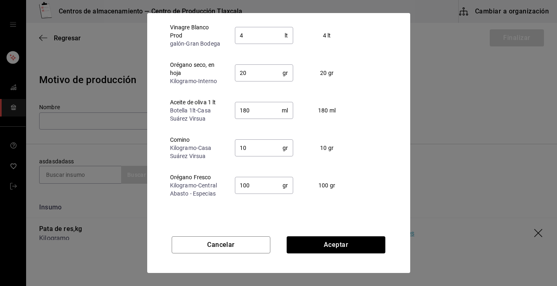
click at [262, 156] on input "10" at bounding box center [259, 148] width 48 height 16
type input "1"
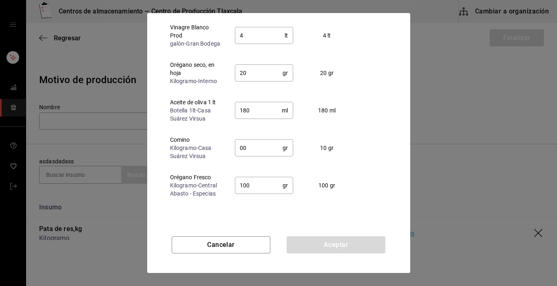
type input "001"
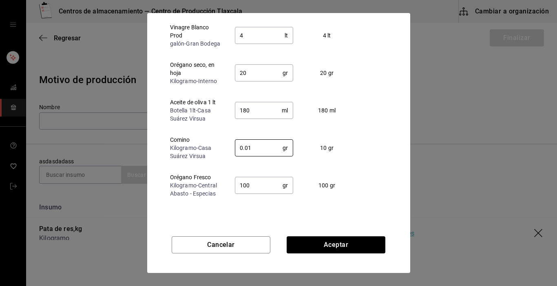
type input "0.01"
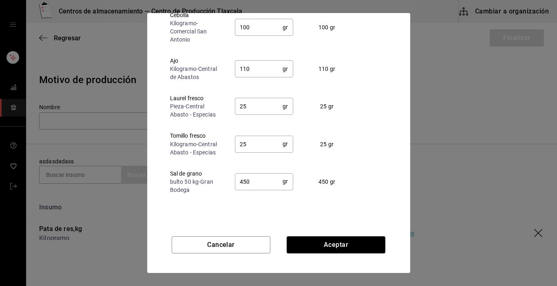
scroll to position [292, 0]
click at [266, 30] on input "100" at bounding box center [259, 27] width 48 height 16
type input "1"
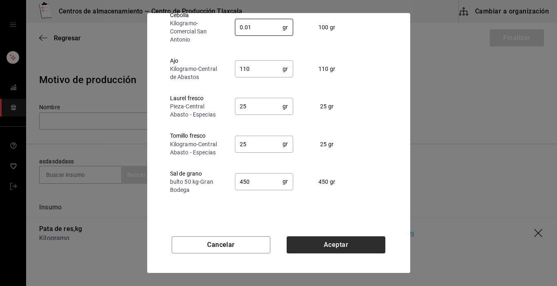
type input "0.01"
click at [319, 245] on button "Aceptar" at bounding box center [336, 245] width 99 height 17
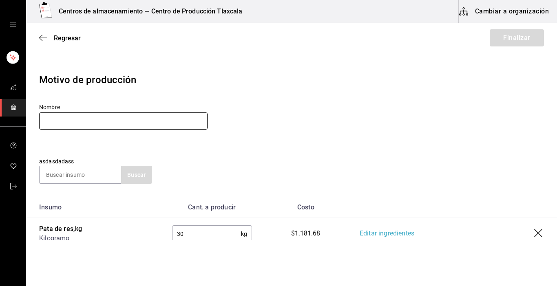
click at [80, 119] on input "text" at bounding box center [123, 121] width 169 height 17
type input "Pata de res [DATE]"
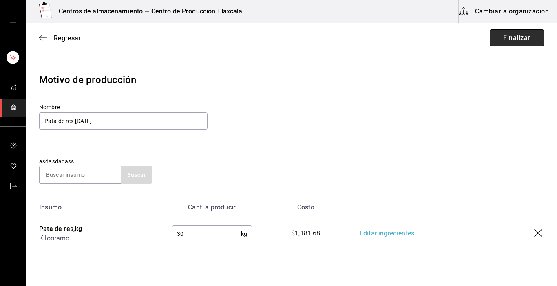
click at [514, 42] on button "Finalizar" at bounding box center [517, 37] width 54 height 17
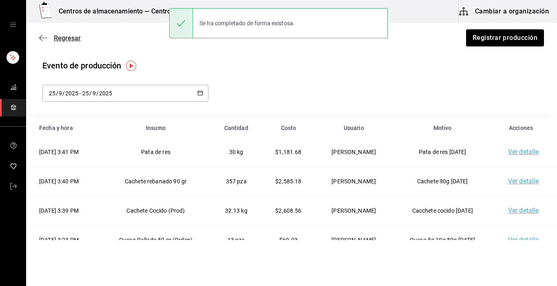
click at [42, 36] on icon "button" at bounding box center [43, 37] width 8 height 7
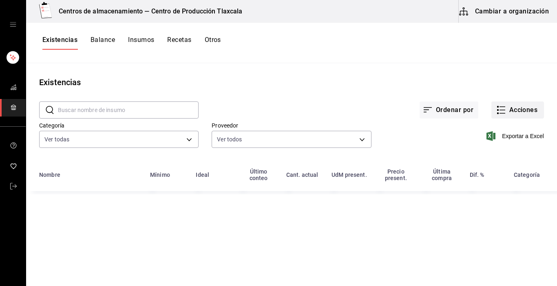
click at [502, 115] on button "Acciones" at bounding box center [518, 110] width 53 height 17
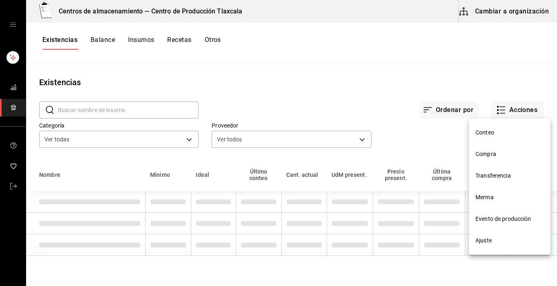
click at [491, 153] on span "Compra" at bounding box center [510, 154] width 69 height 9
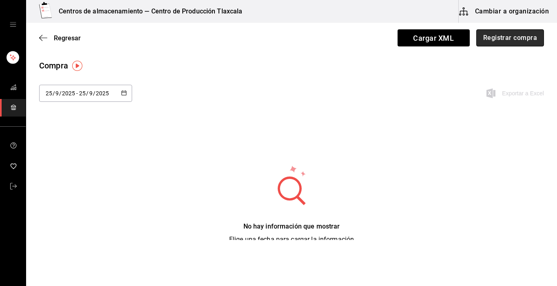
click at [515, 39] on button "Registrar compra" at bounding box center [511, 37] width 68 height 17
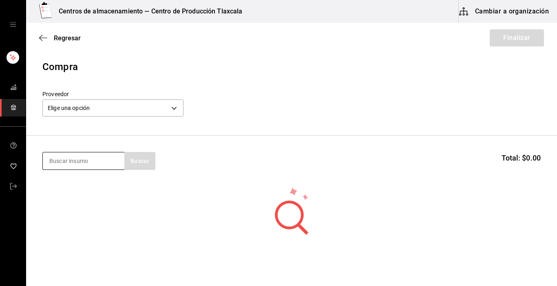
click at [69, 155] on input at bounding box center [84, 161] width 82 height 17
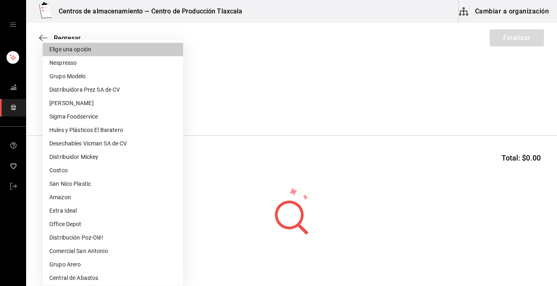
click at [175, 104] on body "Centros de almacenamiento — Centro de Producción Tlaxcala Cambiar a organizació…" at bounding box center [278, 120] width 557 height 240
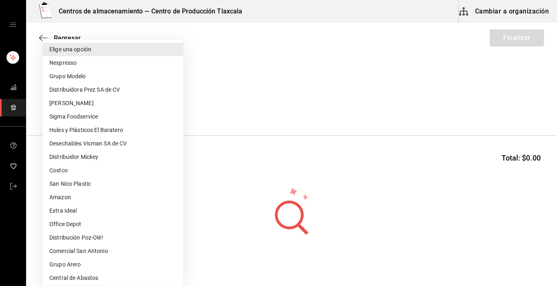
click at [249, 106] on div at bounding box center [278, 143] width 557 height 286
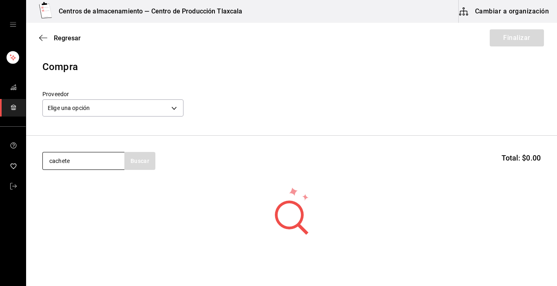
click at [120, 159] on input "cachete" at bounding box center [84, 161] width 82 height 17
type input "c"
type input "pata"
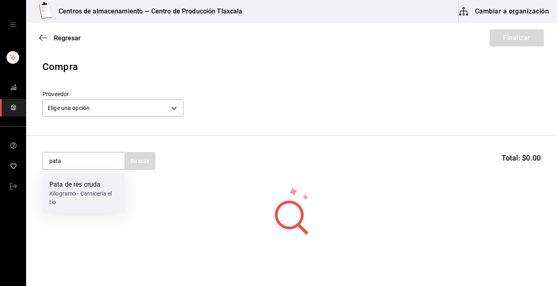
click at [95, 196] on div "Kilogramo - Carnicería el tío" at bounding box center [83, 198] width 69 height 17
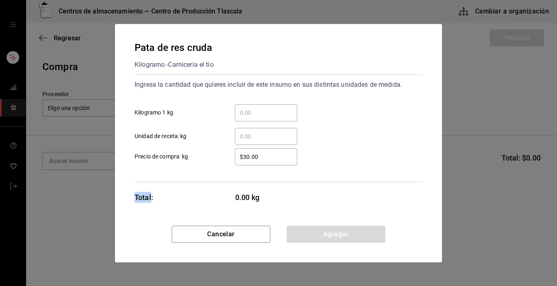
click at [95, 196] on div "Pata de res cruda Kilogramo - Carnicería el tío Ingresa la cantidad que quieres…" at bounding box center [278, 143] width 557 height 286
click at [254, 111] on input "​ Kilogramo 1 kg" at bounding box center [266, 113] width 62 height 10
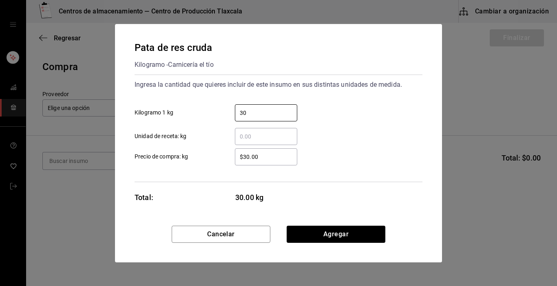
type input "30"
drag, startPoint x: 354, startPoint y: 144, endPoint x: 277, endPoint y: 158, distance: 78.4
click at [277, 158] on div "$30.00 ​ Precio de compra: kg" at bounding box center [275, 154] width 295 height 24
click at [277, 158] on input "$30.00" at bounding box center [266, 157] width 62 height 10
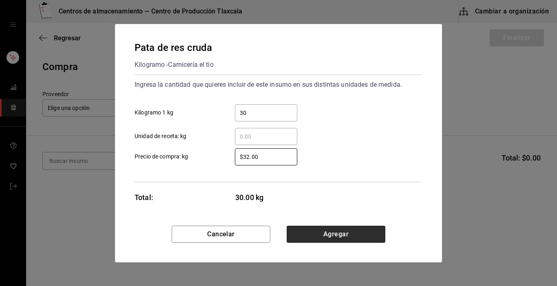
type input "$32.00"
click at [301, 237] on button "Agregar" at bounding box center [336, 234] width 99 height 17
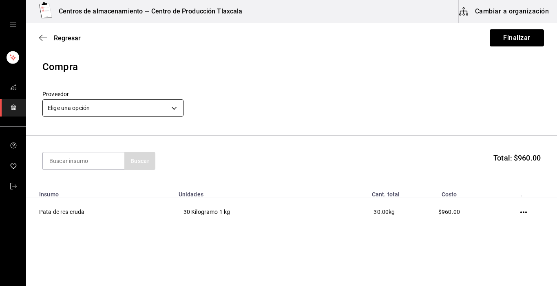
click at [180, 108] on body "Centros de almacenamiento — Centro de Producción Tlaxcala Cambiar a organizació…" at bounding box center [278, 120] width 557 height 240
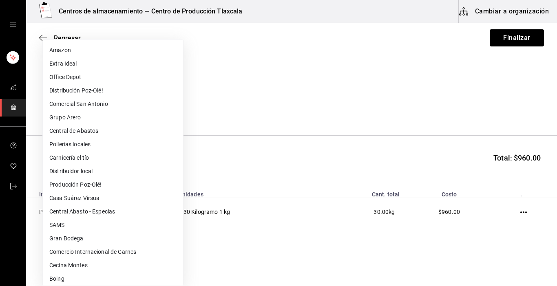
scroll to position [191, 0]
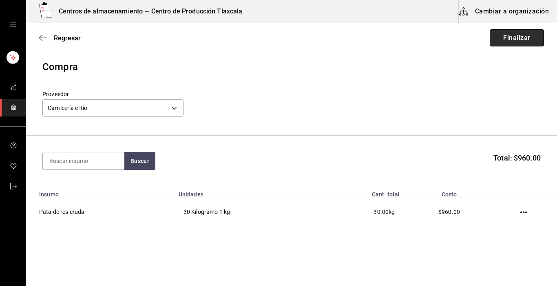
click at [514, 37] on button "Finalizar" at bounding box center [517, 37] width 54 height 17
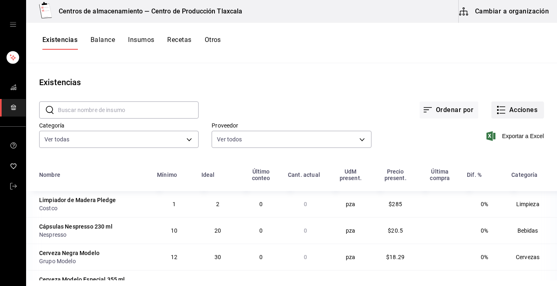
click at [497, 111] on rect "button" at bounding box center [498, 110] width 2 height 2
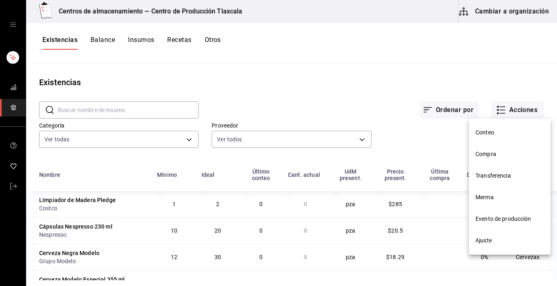
click at [490, 160] on li "Compra" at bounding box center [510, 155] width 82 height 22
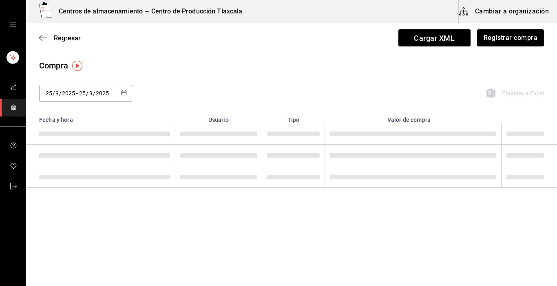
click at [490, 160] on td at bounding box center [413, 156] width 177 height 22
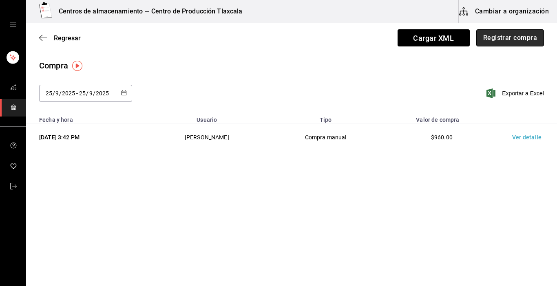
click at [499, 41] on button "Registrar compra" at bounding box center [511, 37] width 68 height 17
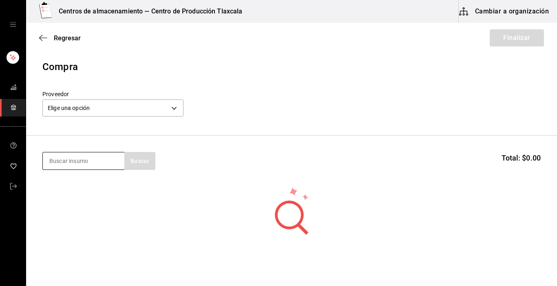
click at [77, 163] on input at bounding box center [84, 161] width 82 height 17
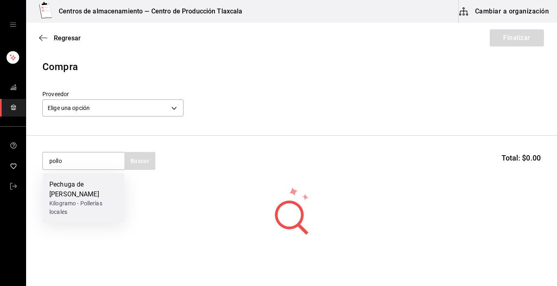
click at [71, 182] on div "Pechuga de [PERSON_NAME]" at bounding box center [83, 190] width 69 height 20
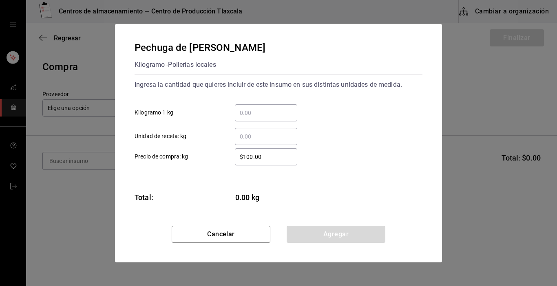
click at [244, 110] on input "​ Kilogramo 1 kg" at bounding box center [266, 113] width 62 height 10
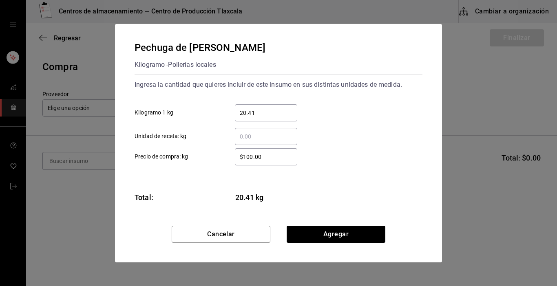
click at [275, 161] on input "$100.00" at bounding box center [266, 157] width 62 height 10
click at [327, 228] on button "Agregar" at bounding box center [336, 234] width 99 height 17
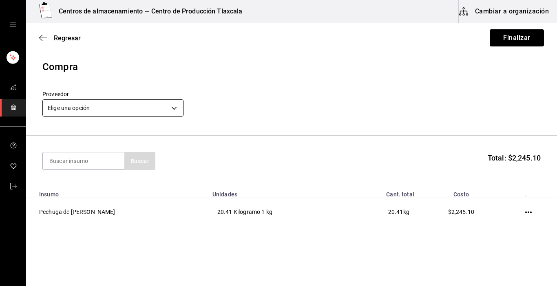
click at [174, 110] on body "Centros de almacenamiento — Centro de Producción Tlaxcala Cambiar a organizació…" at bounding box center [278, 120] width 557 height 240
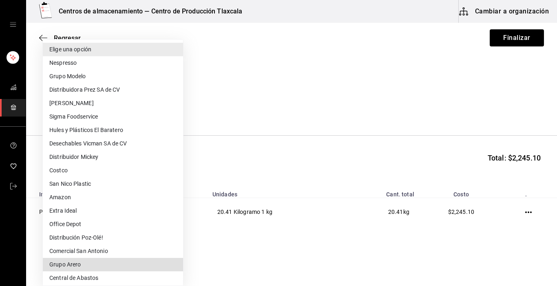
scroll to position [143, 0]
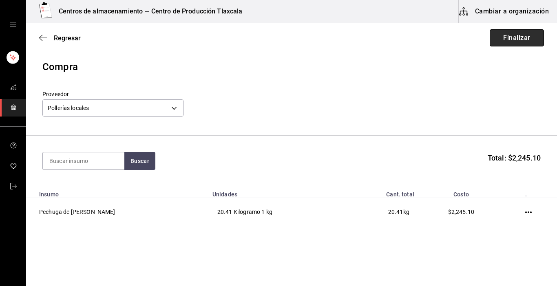
click at [514, 42] on button "Finalizar" at bounding box center [517, 37] width 54 height 17
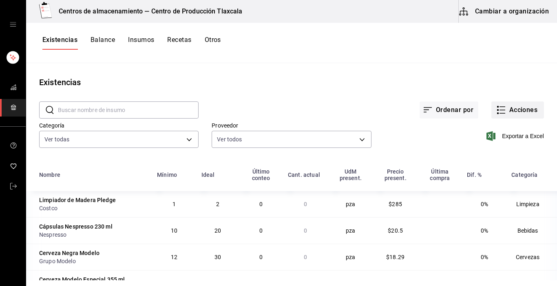
click at [492, 113] on button "Acciones" at bounding box center [518, 110] width 53 height 17
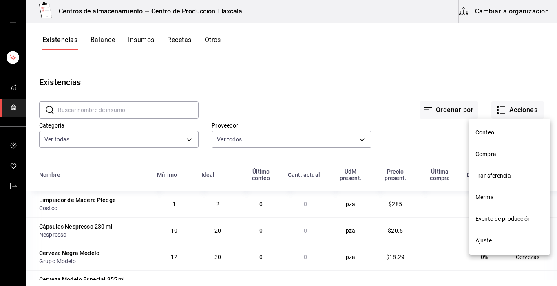
click at [491, 156] on span "Compra" at bounding box center [510, 154] width 69 height 9
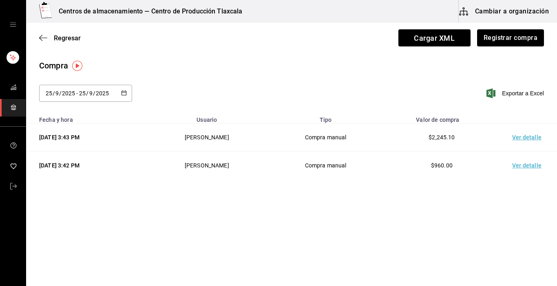
click at [525, 137] on td "Ver detalle" at bounding box center [528, 138] width 57 height 28
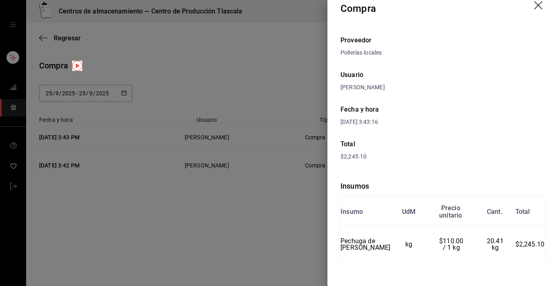
scroll to position [18, 0]
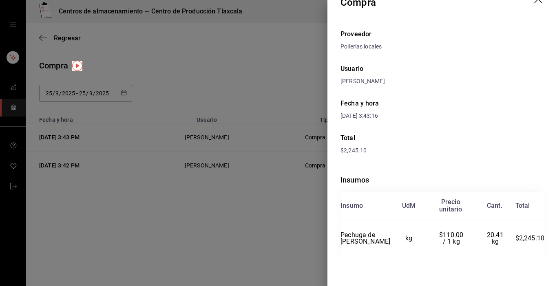
click at [197, 204] on div at bounding box center [278, 143] width 557 height 286
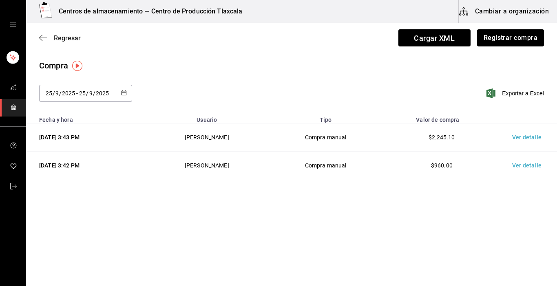
click at [41, 35] on icon "button" at bounding box center [43, 37] width 8 height 7
